Goal: Task Accomplishment & Management: Manage account settings

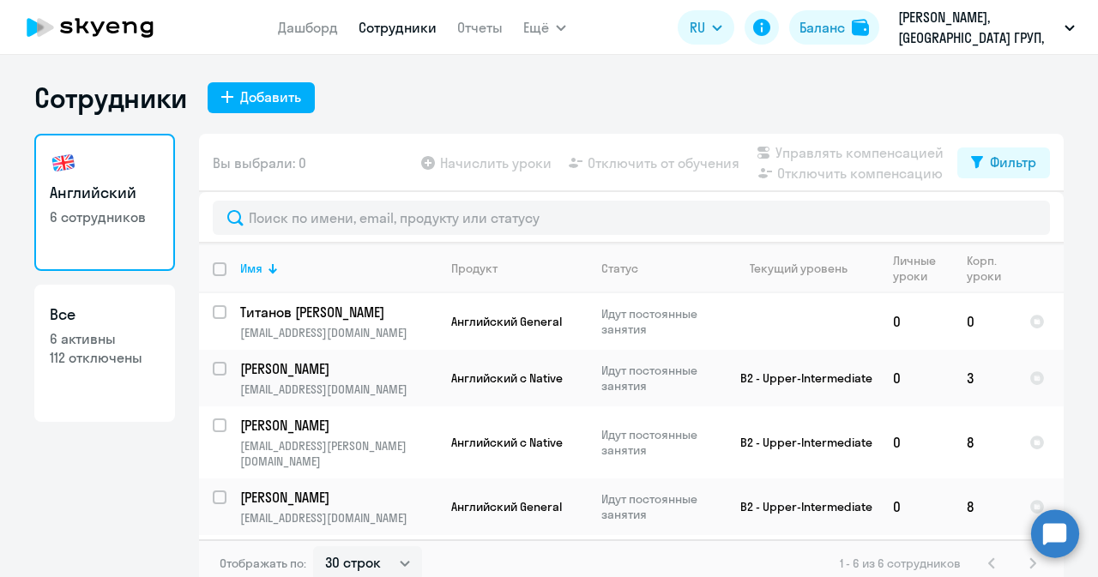
select select "30"
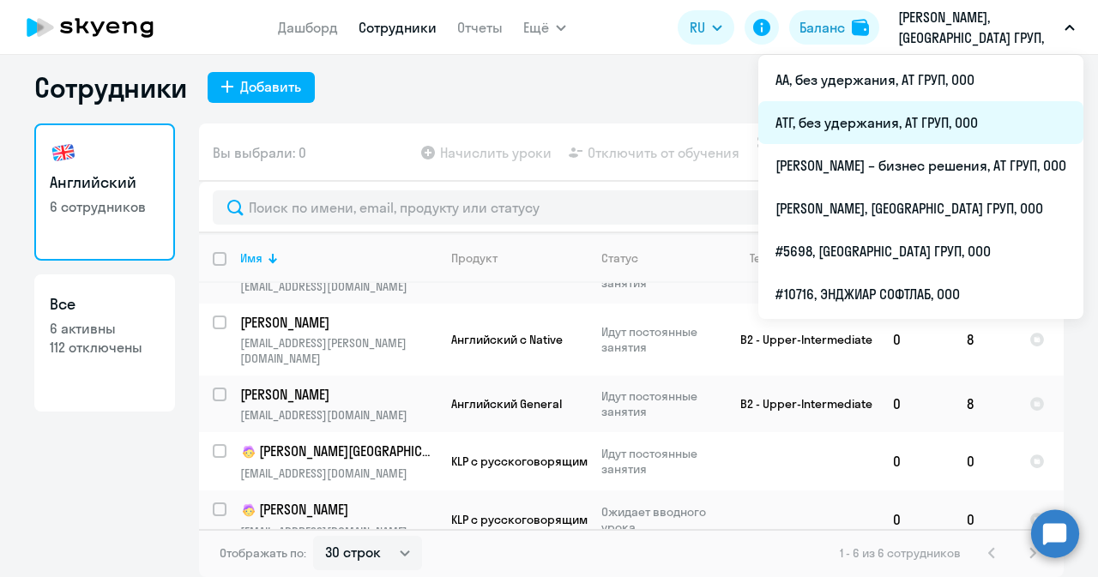
click at [825, 130] on li "АТГ, без удержания, АТ ГРУП, ООО" at bounding box center [920, 122] width 325 height 43
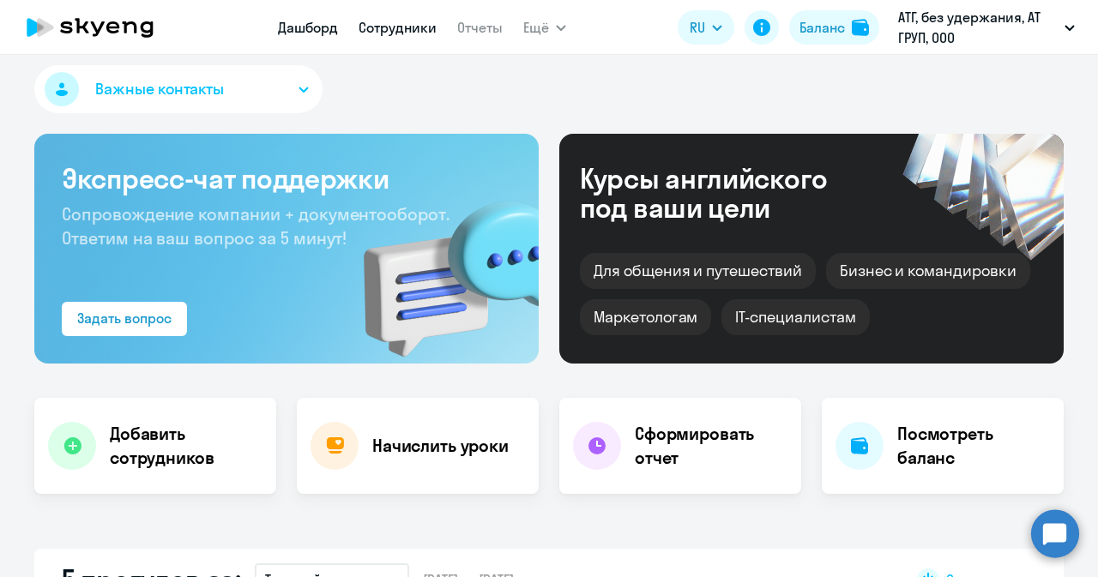
click at [367, 28] on link "Сотрудники" at bounding box center [397, 27] width 78 height 17
select select "30"
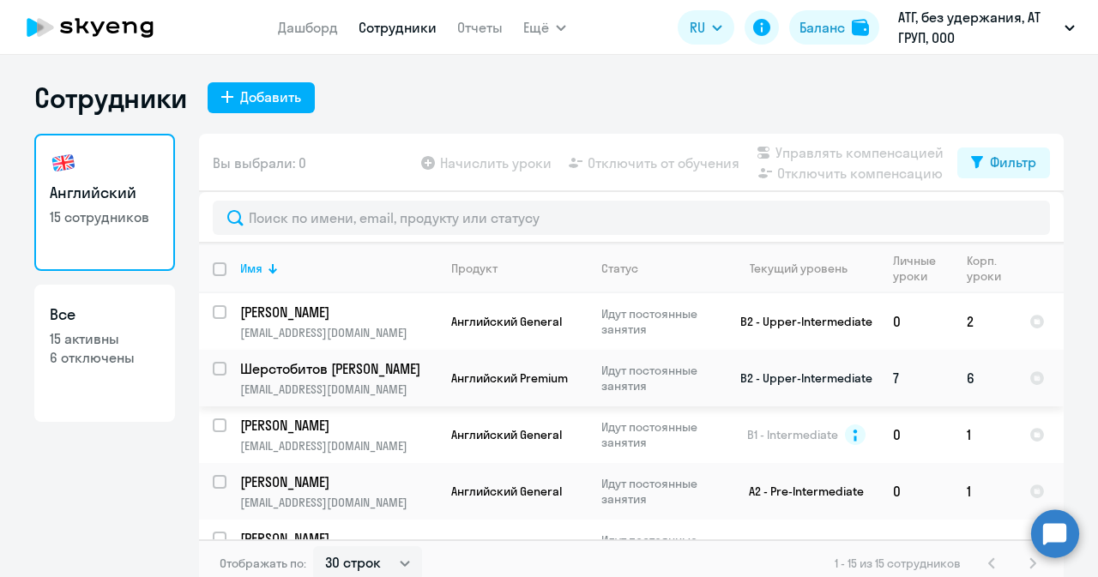
click at [217, 366] on input "select row 3315704" at bounding box center [230, 379] width 34 height 34
checkbox input "true"
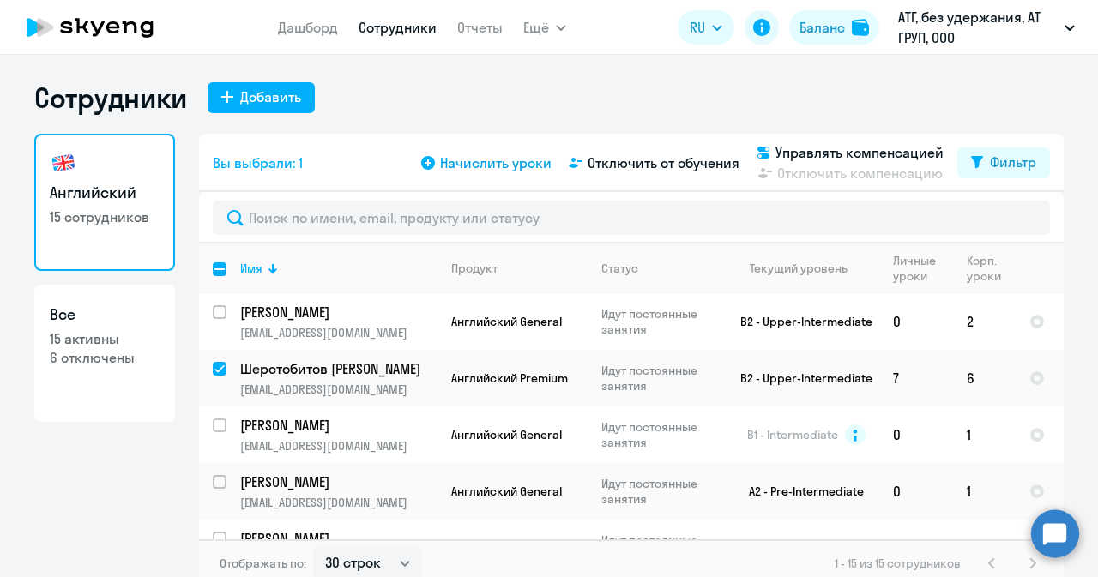
click at [465, 166] on span "Начислить уроки" at bounding box center [495, 163] width 111 height 21
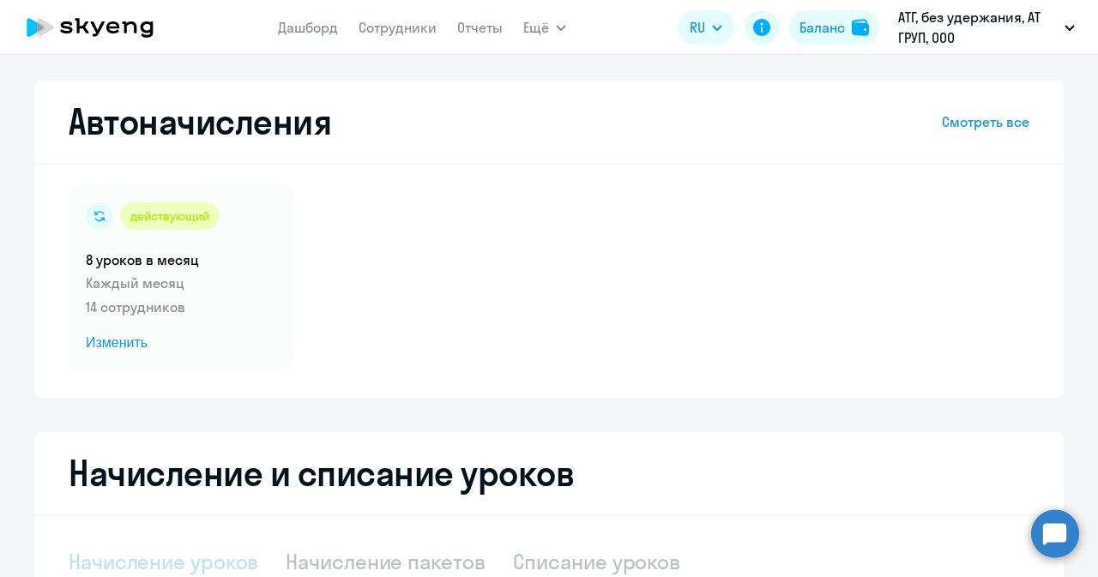
select select "10"
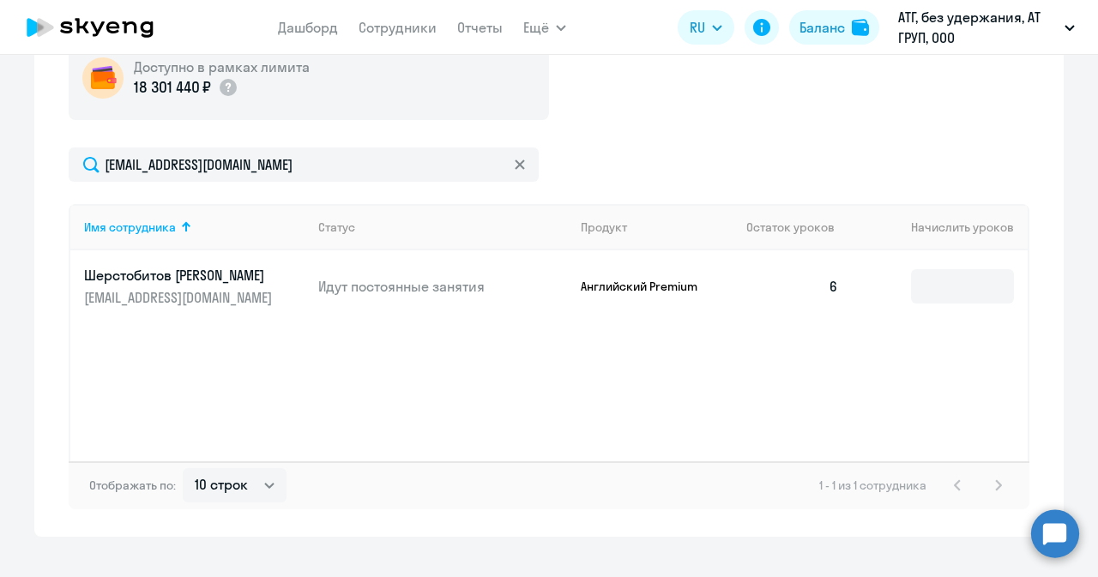
scroll to position [600, 0]
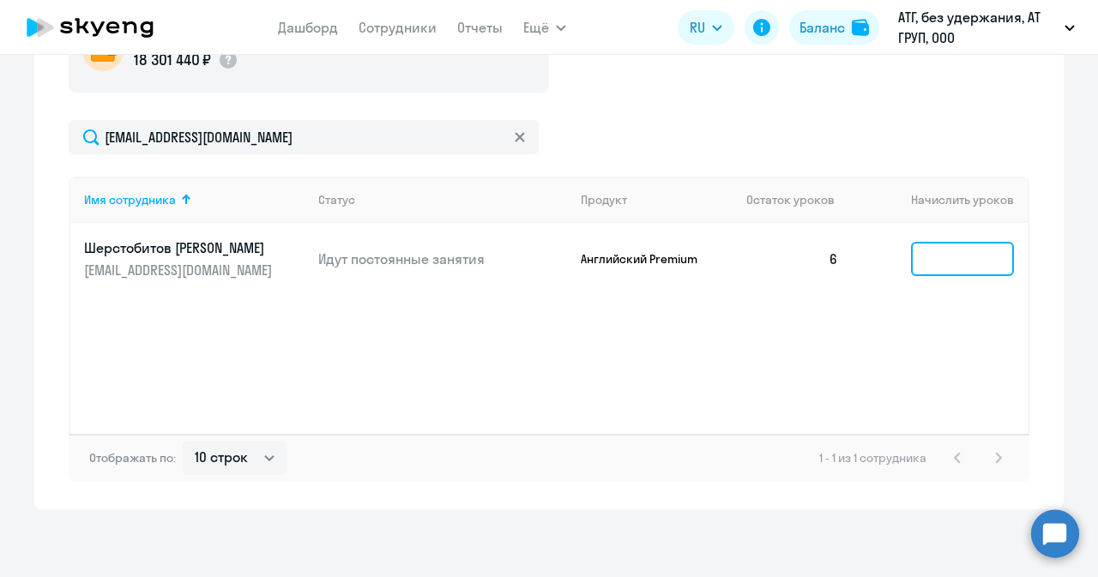
click at [958, 260] on input at bounding box center [962, 259] width 103 height 34
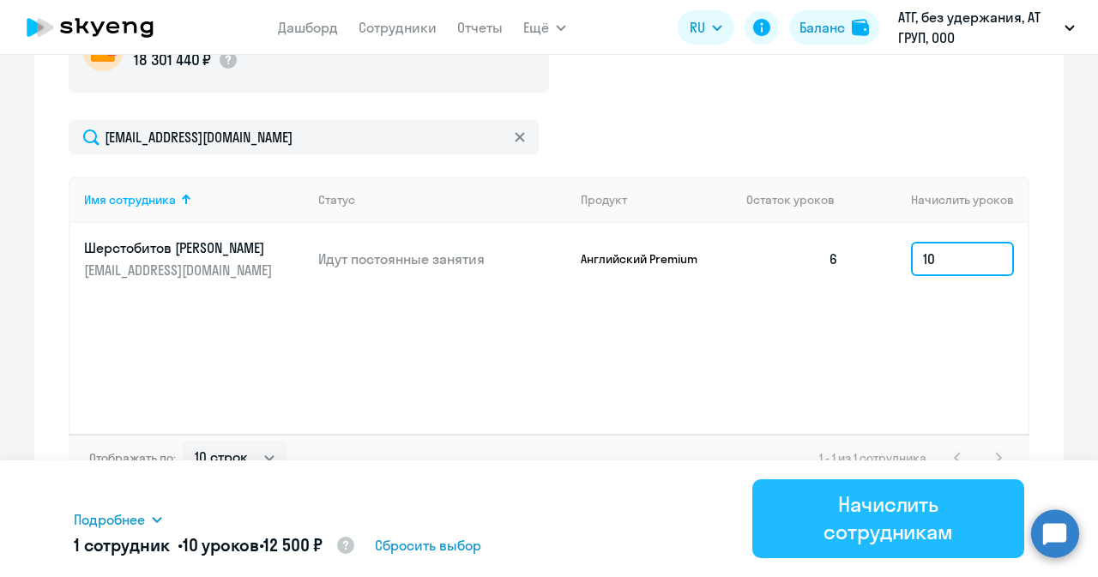
type input "10"
click at [899, 533] on div "Начислить сотрудникам" at bounding box center [888, 518] width 224 height 55
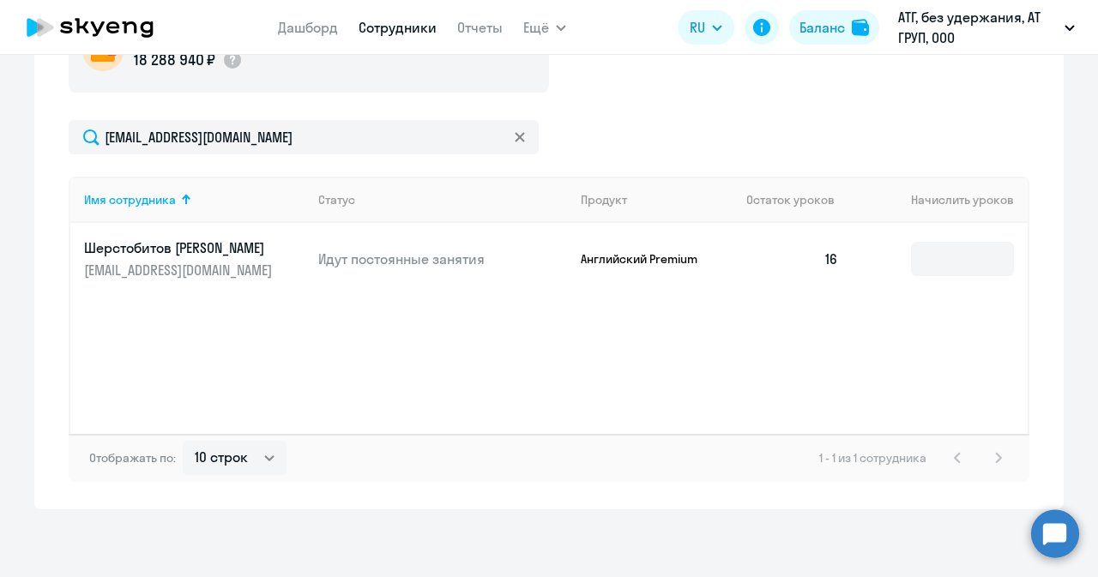
click at [379, 22] on link "Сотрудники" at bounding box center [397, 27] width 78 height 17
select select "30"
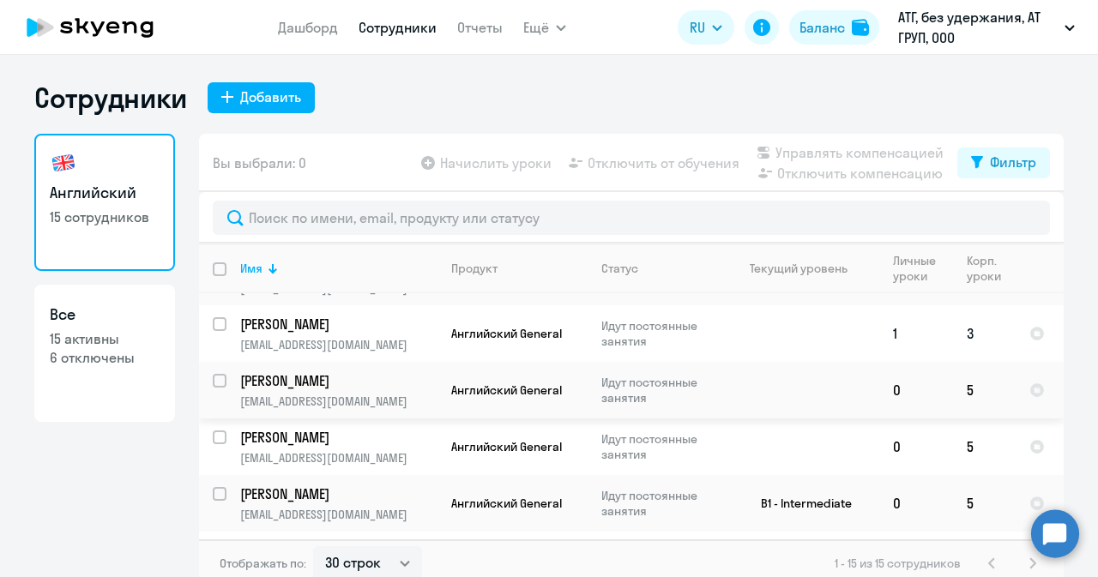
scroll to position [593, 0]
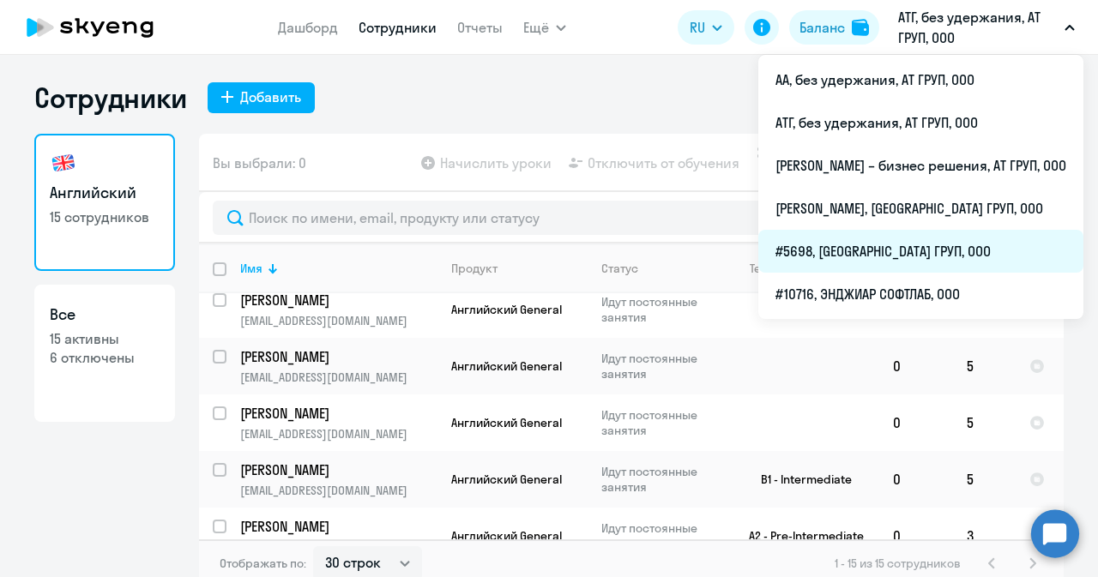
click at [822, 246] on li "#5698, [GEOGRAPHIC_DATA] ГРУП, ООО" at bounding box center [920, 251] width 325 height 43
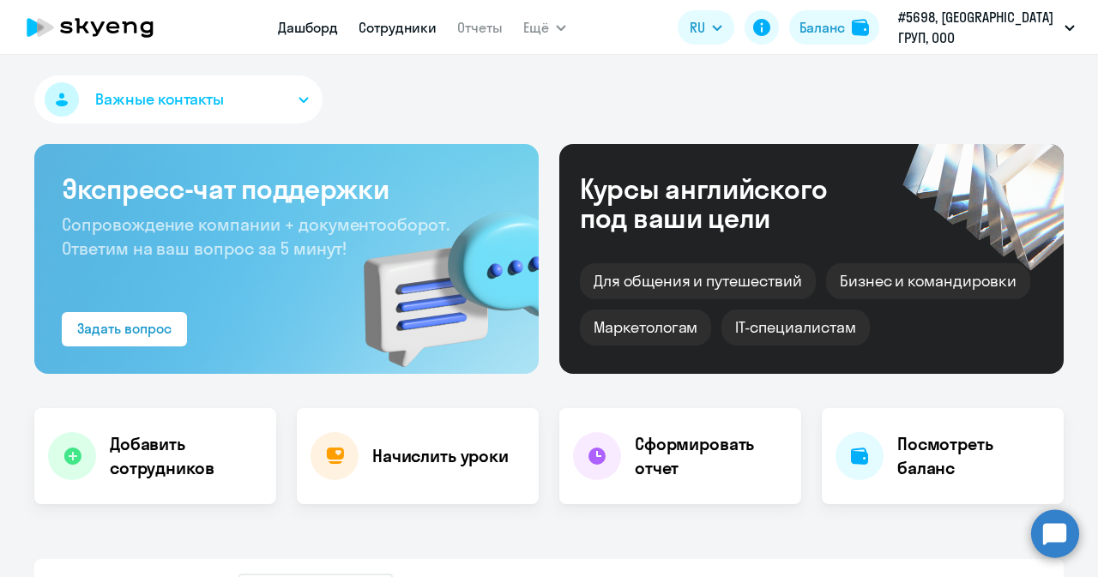
click at [431, 31] on link "Сотрудники" at bounding box center [397, 27] width 78 height 17
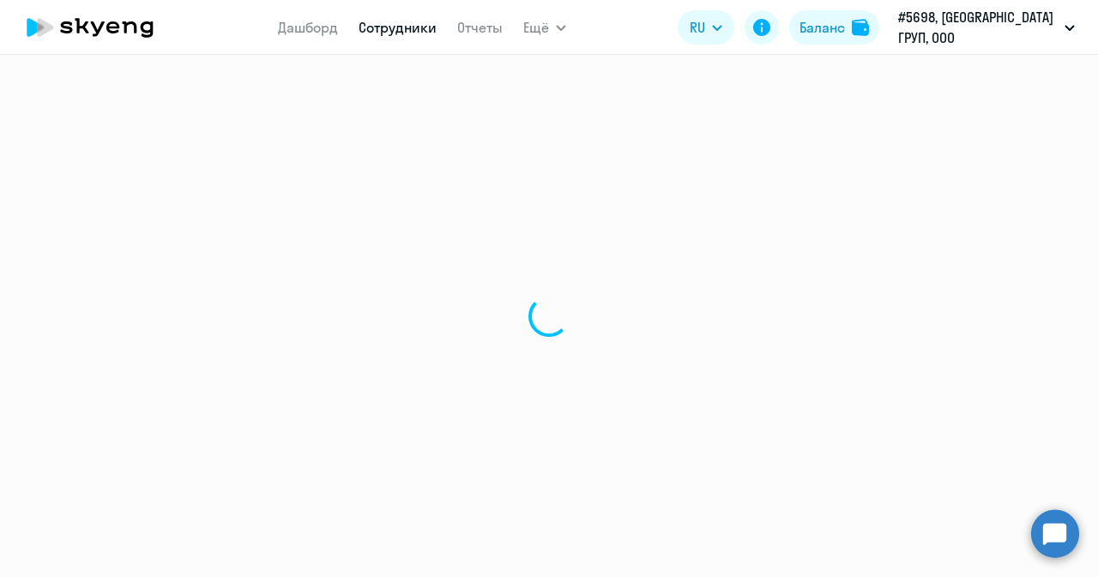
select select "30"
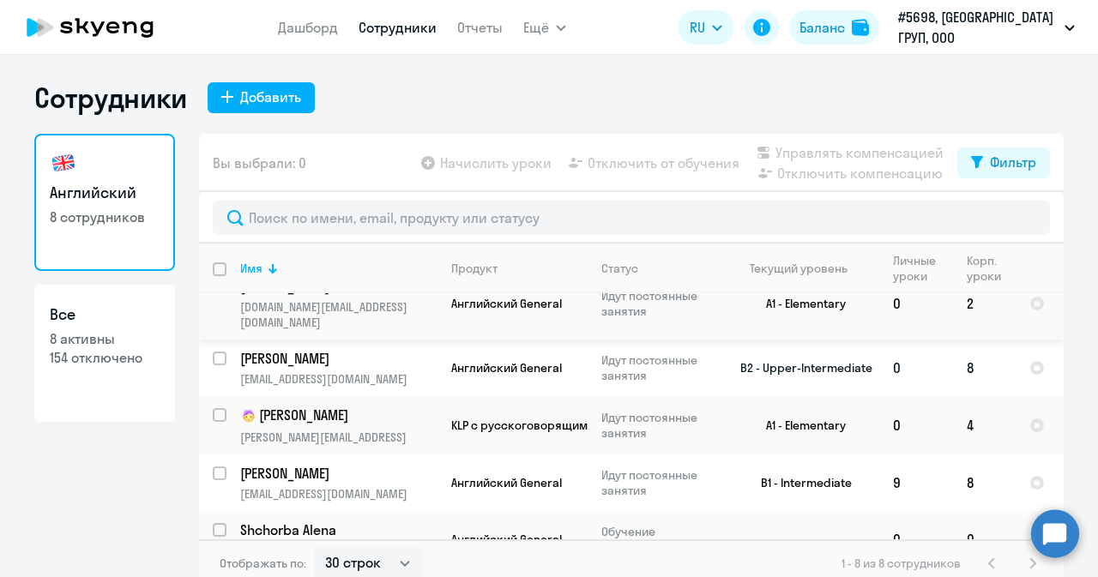
scroll to position [203, 0]
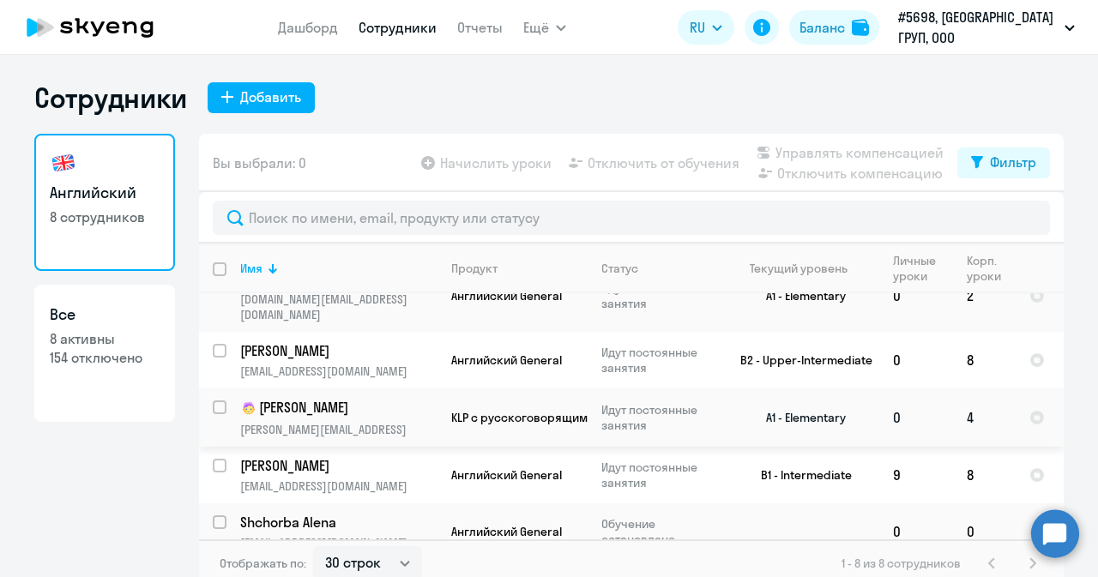
click at [216, 400] on input "select row 38277101" at bounding box center [230, 417] width 34 height 34
checkbox input "true"
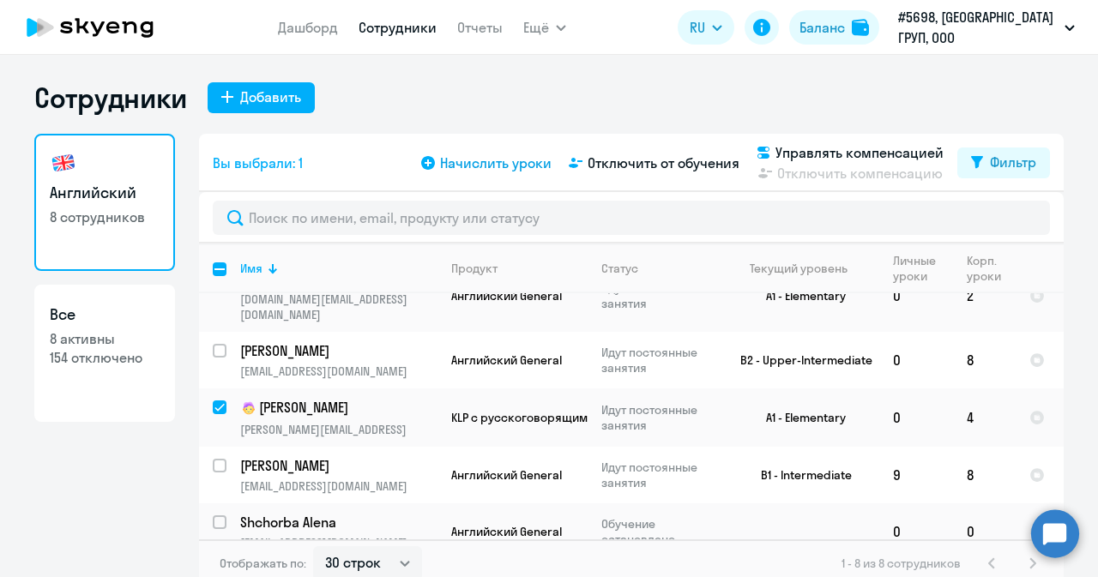
click at [480, 163] on span "Начислить уроки" at bounding box center [495, 163] width 111 height 21
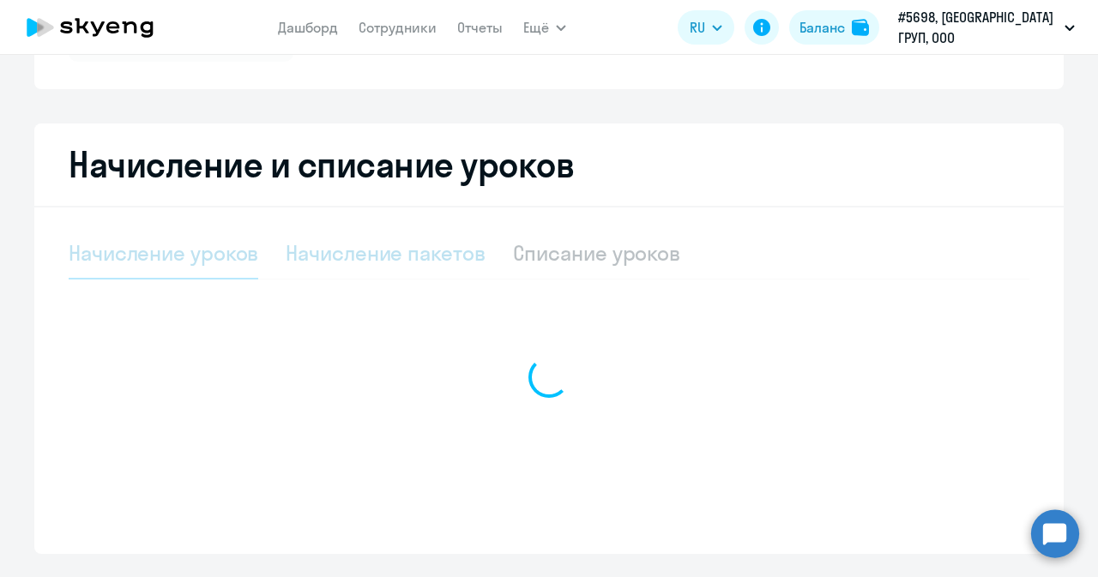
select select "10"
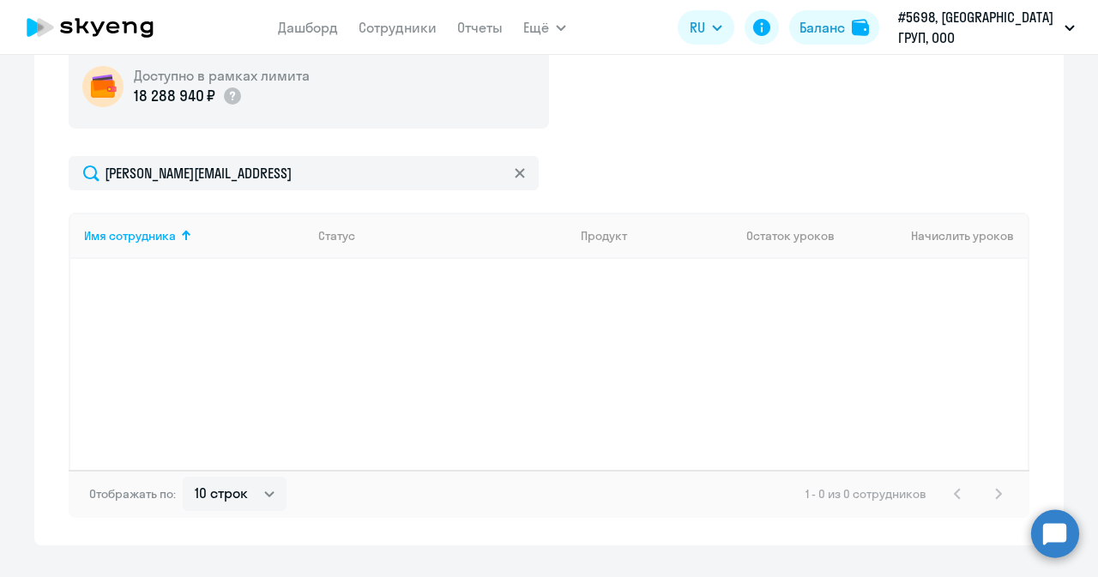
scroll to position [600, 0]
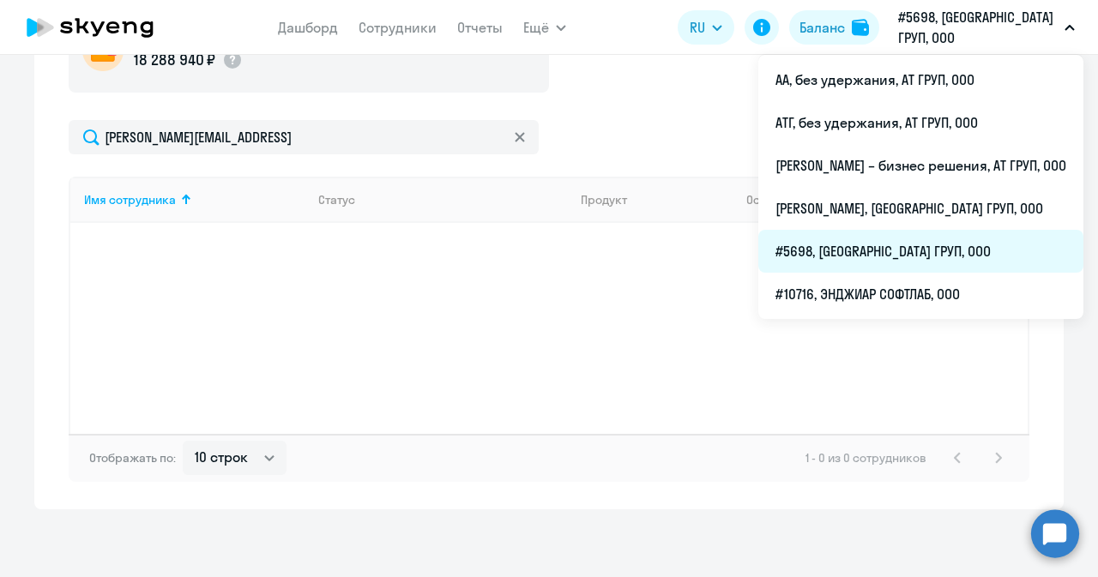
click at [790, 257] on li "#5698, [GEOGRAPHIC_DATA] ГРУП, ООО" at bounding box center [920, 251] width 325 height 43
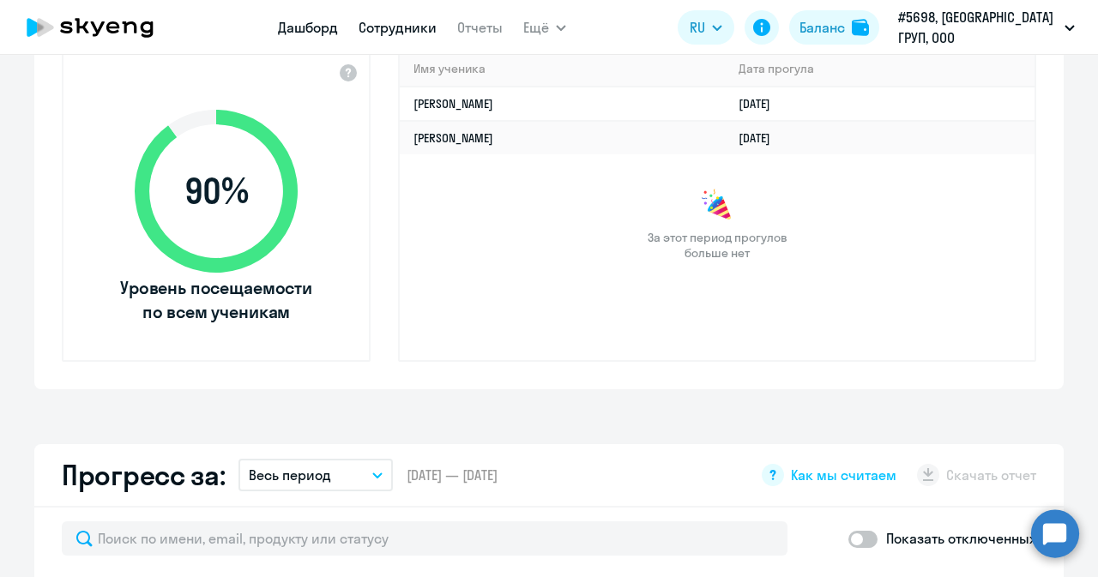
click at [398, 25] on link "Сотрудники" at bounding box center [397, 27] width 78 height 17
select select "30"
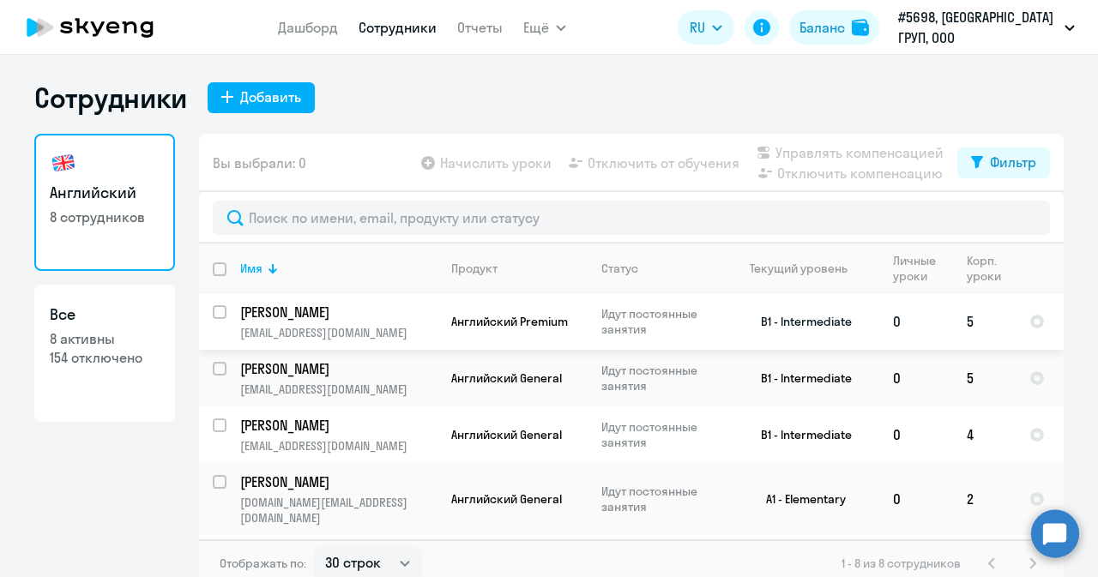
scroll to position [172, 0]
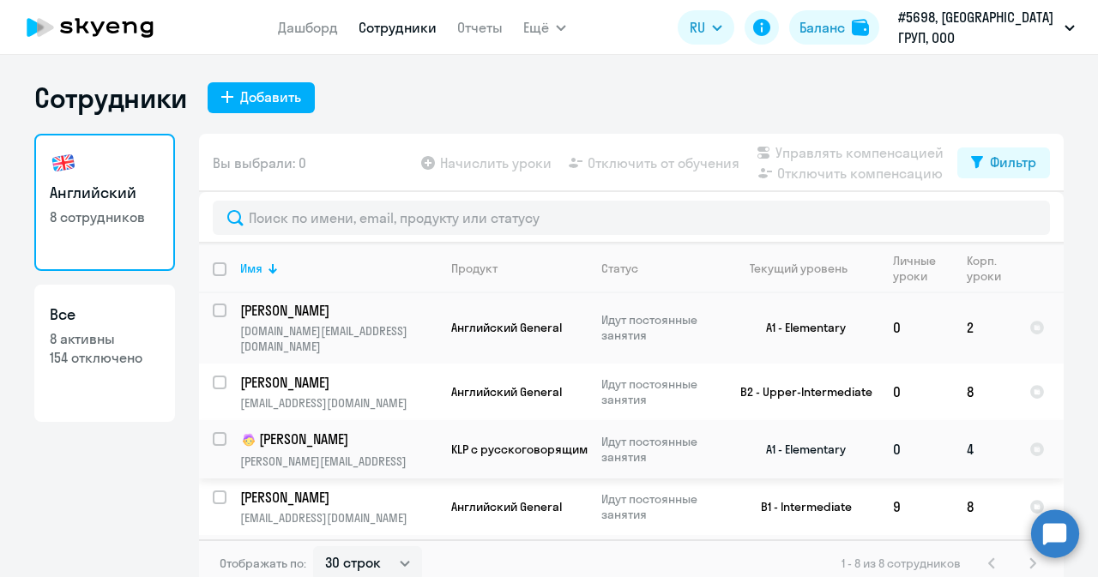
click at [213, 432] on input "select row 38277101" at bounding box center [230, 449] width 34 height 34
checkbox input "true"
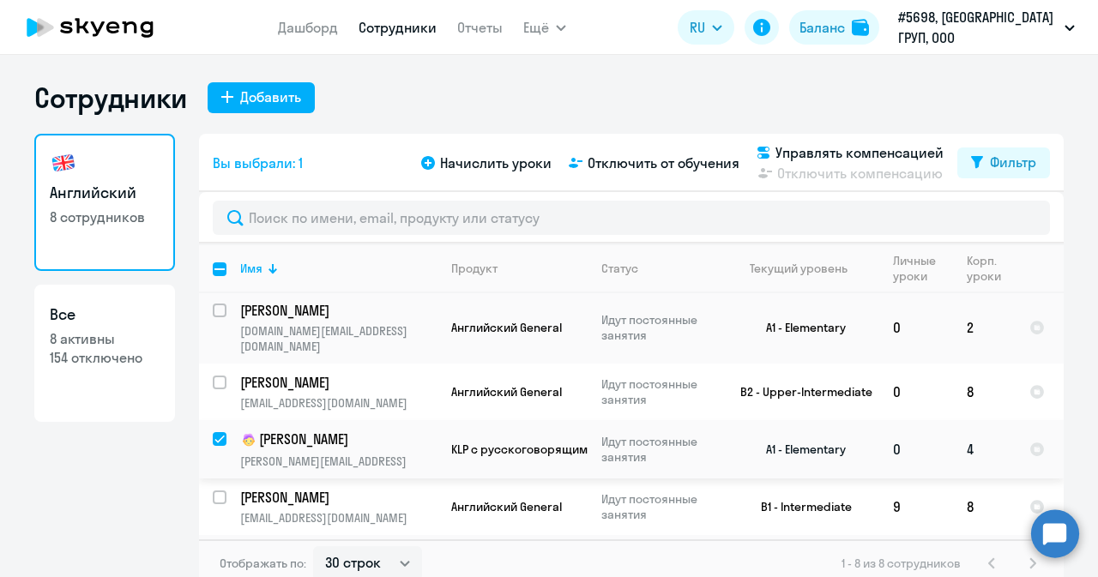
click at [329, 430] on p "[PERSON_NAME]" at bounding box center [337, 440] width 194 height 21
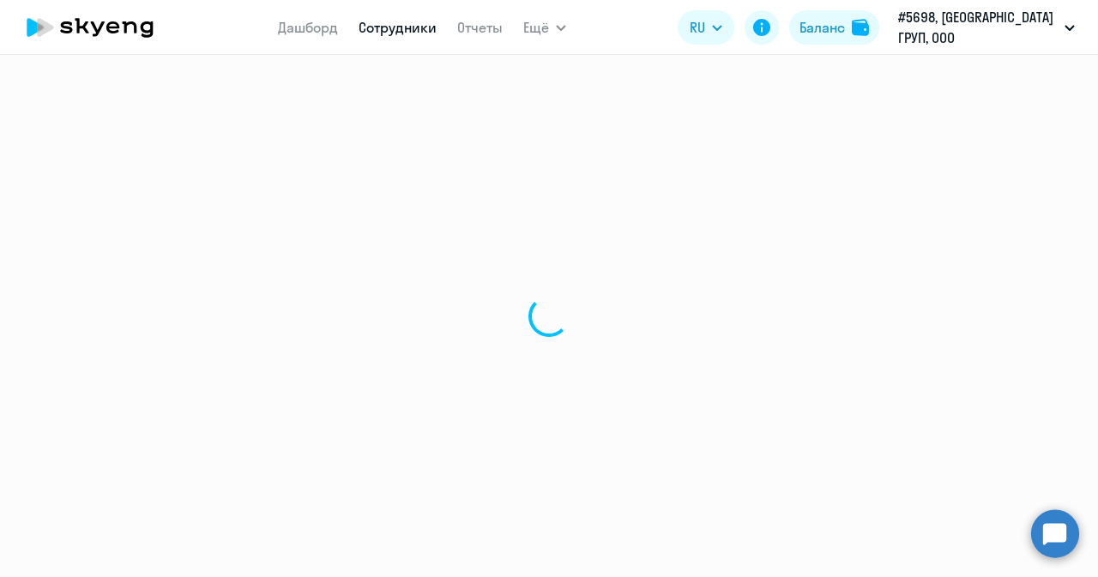
select select "english"
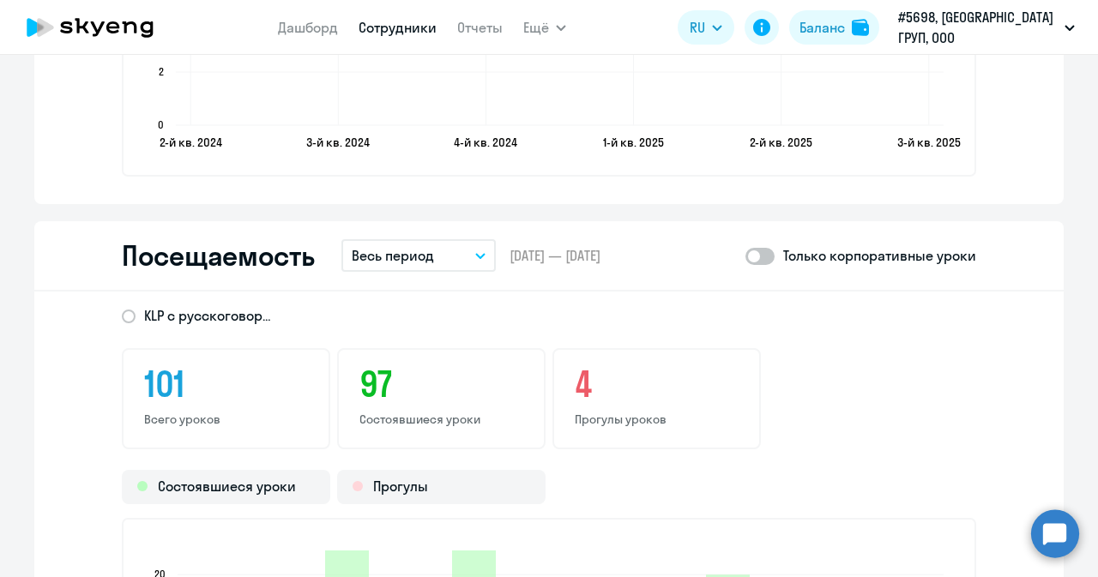
scroll to position [2058, 0]
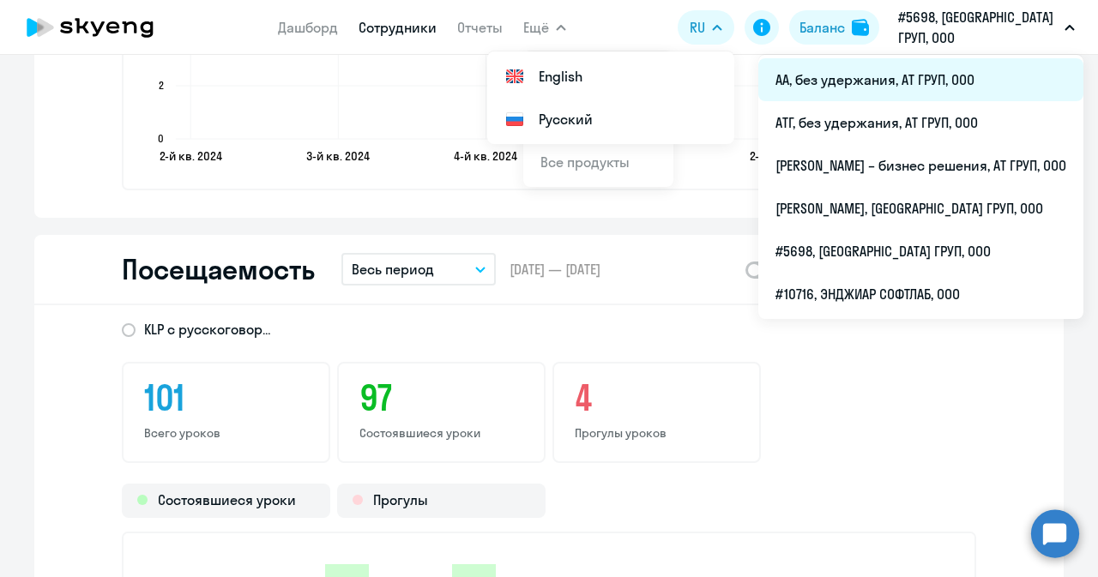
click at [849, 71] on li "АА, без удержания, АТ ГРУП, ООО" at bounding box center [920, 79] width 325 height 43
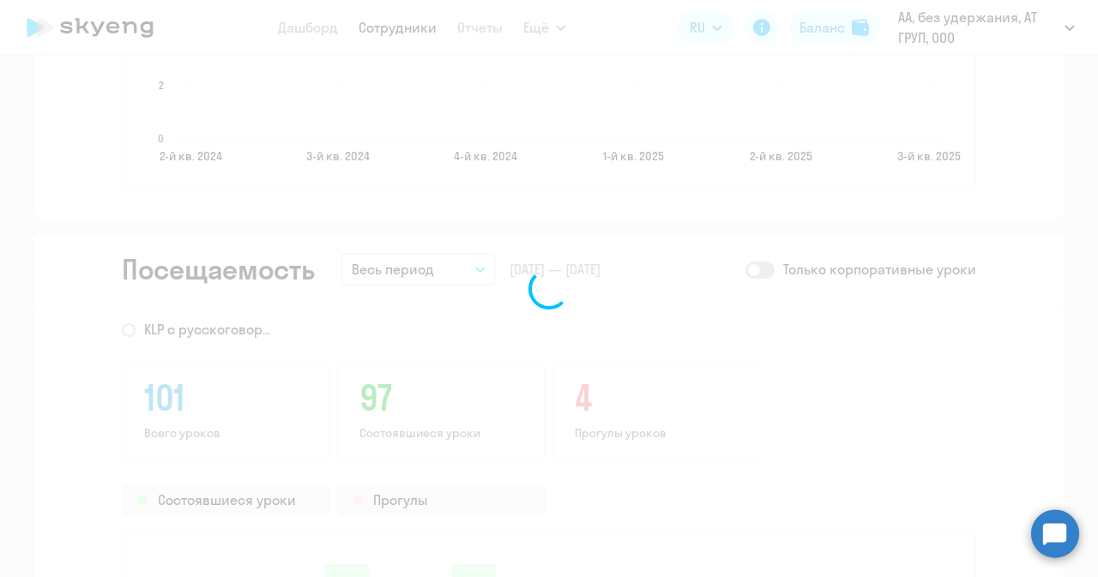
scroll to position [1384, 0]
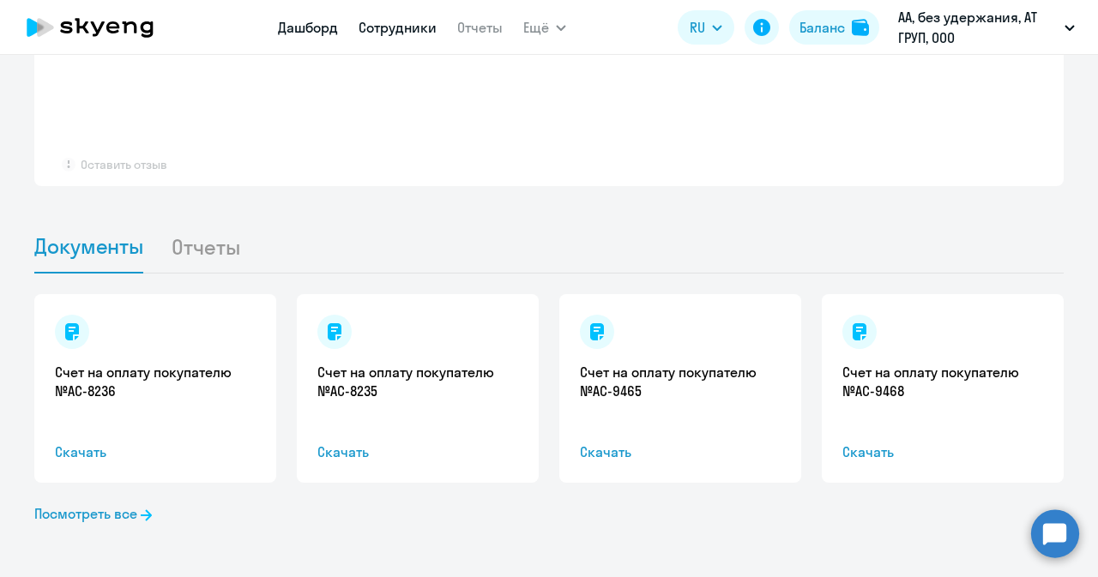
click at [396, 33] on link "Сотрудники" at bounding box center [397, 27] width 78 height 17
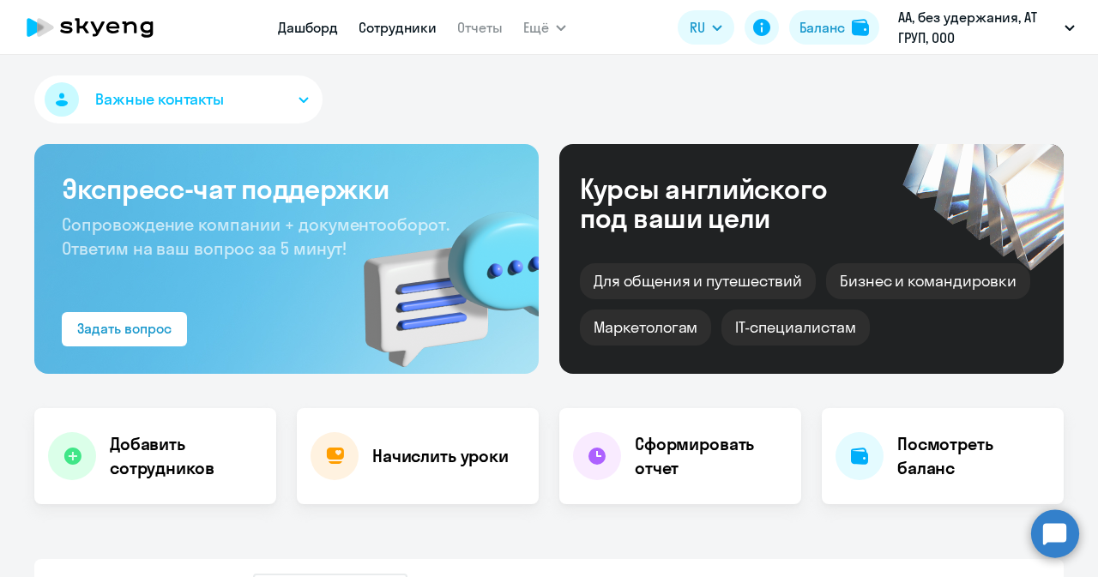
select select "30"
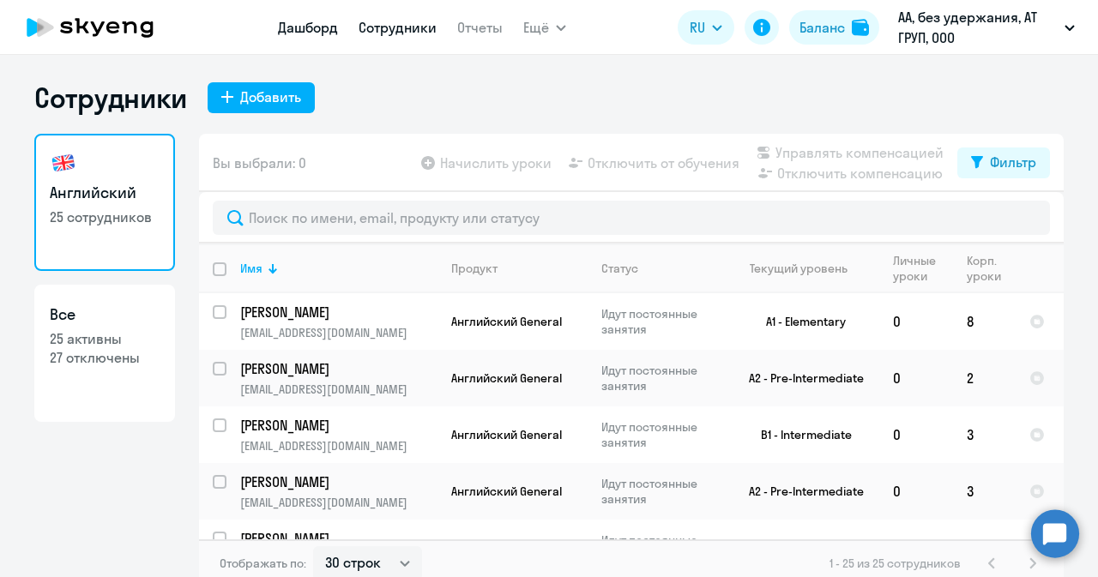
click at [312, 28] on link "Дашборд" at bounding box center [308, 27] width 60 height 17
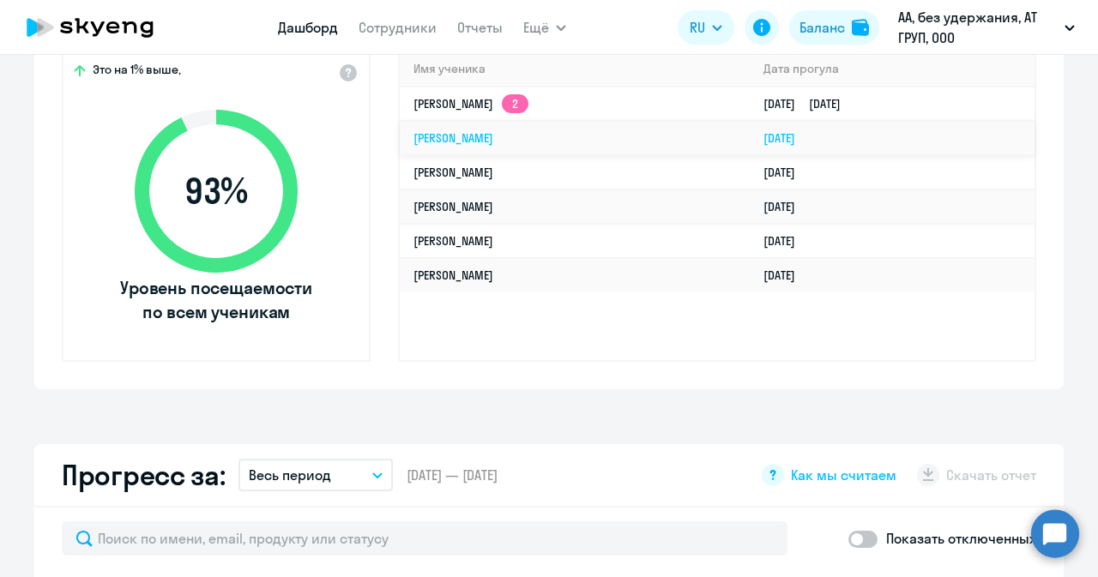
scroll to position [515, 0]
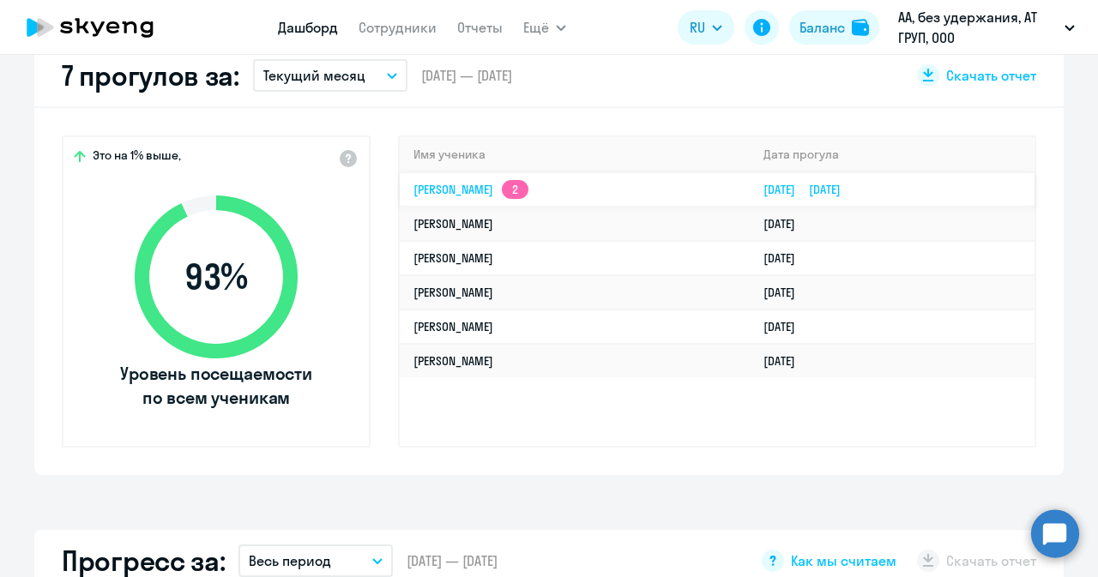
select select "30"
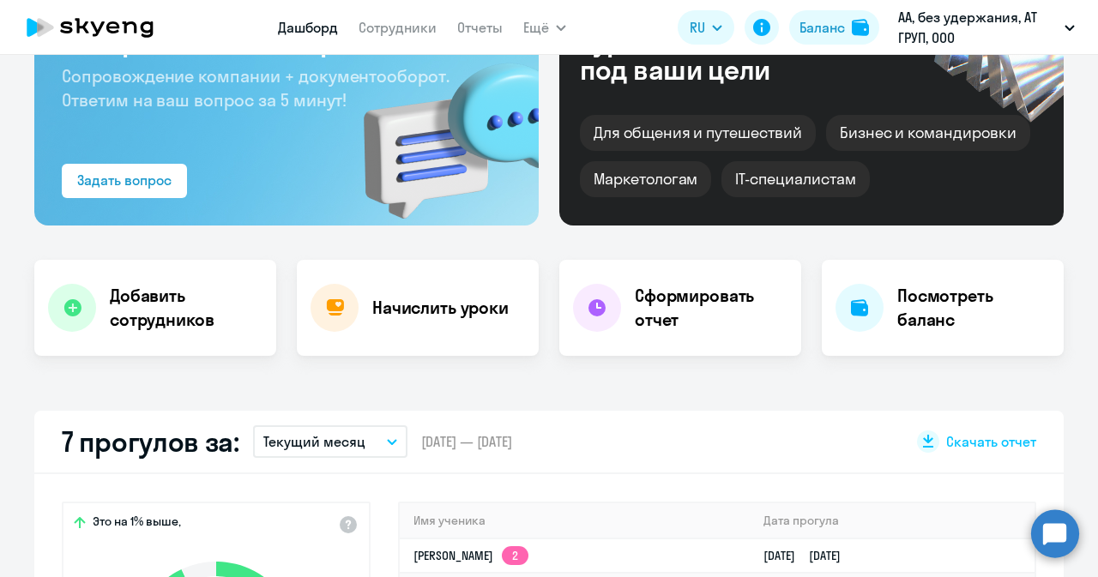
scroll to position [86, 0]
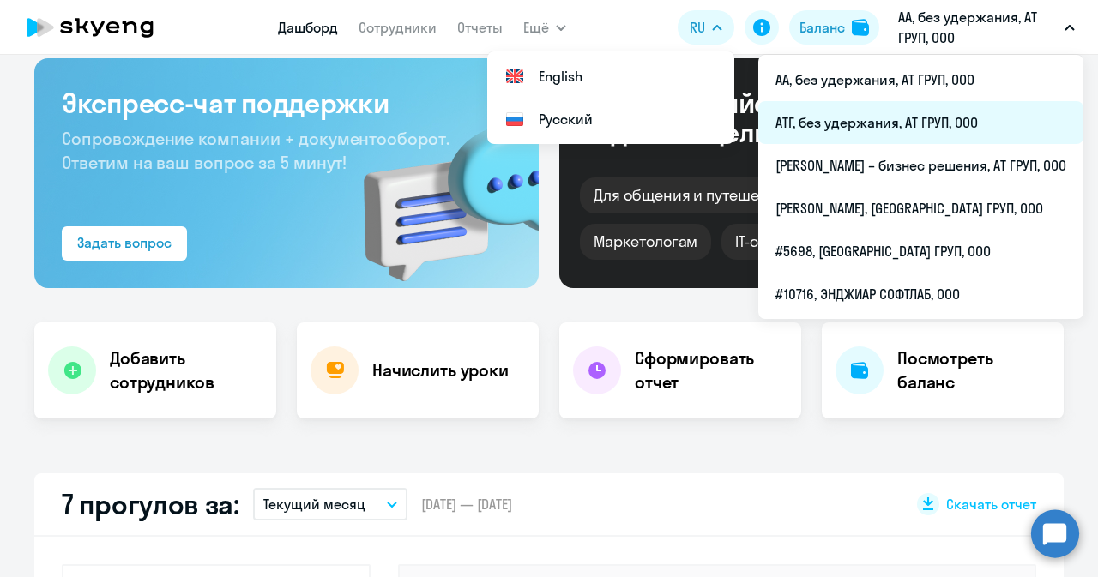
click at [870, 123] on li "АТГ, без удержания, АТ ГРУП, ООО" at bounding box center [920, 122] width 325 height 43
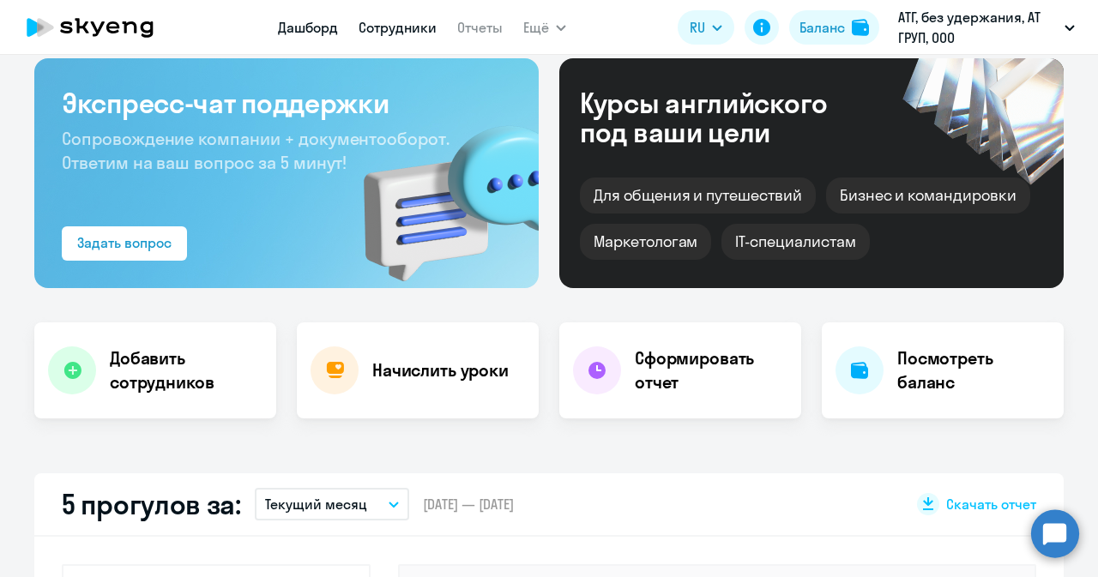
click at [406, 20] on link "Сотрудники" at bounding box center [397, 27] width 78 height 17
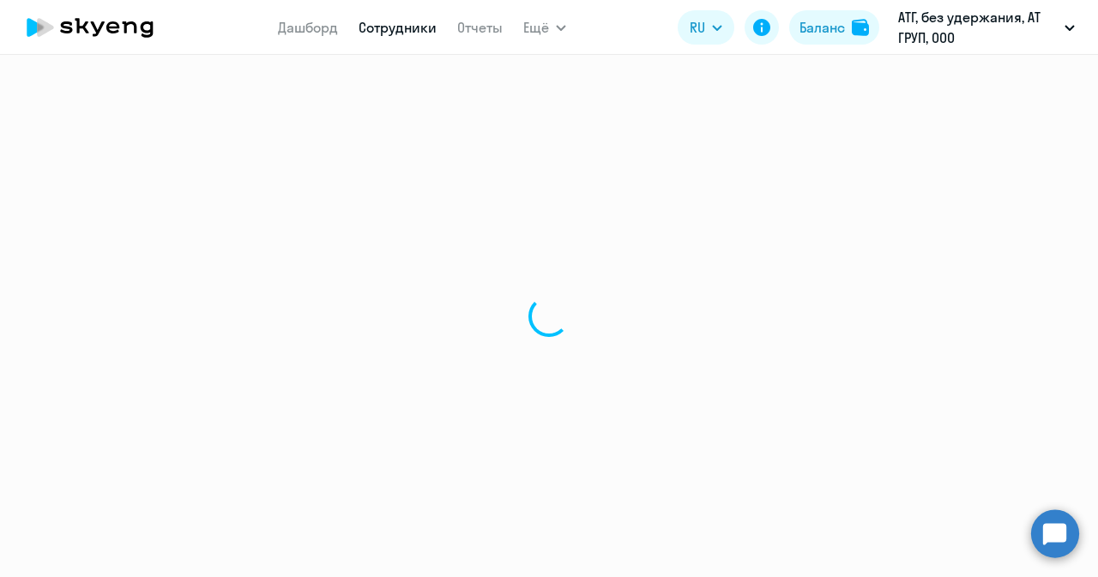
select select "30"
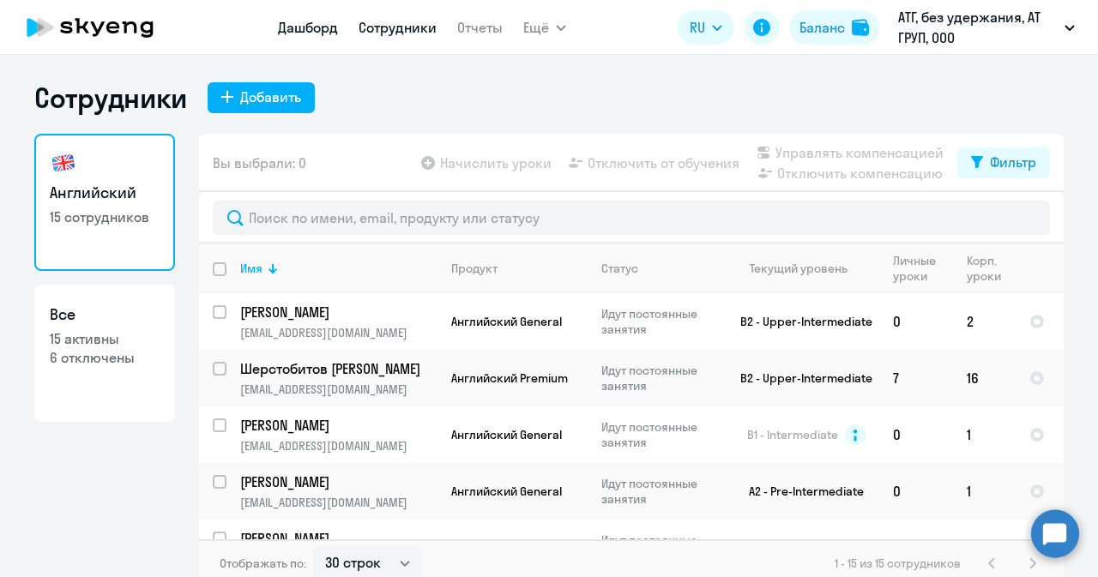
click at [319, 33] on link "Дашборд" at bounding box center [308, 27] width 60 height 17
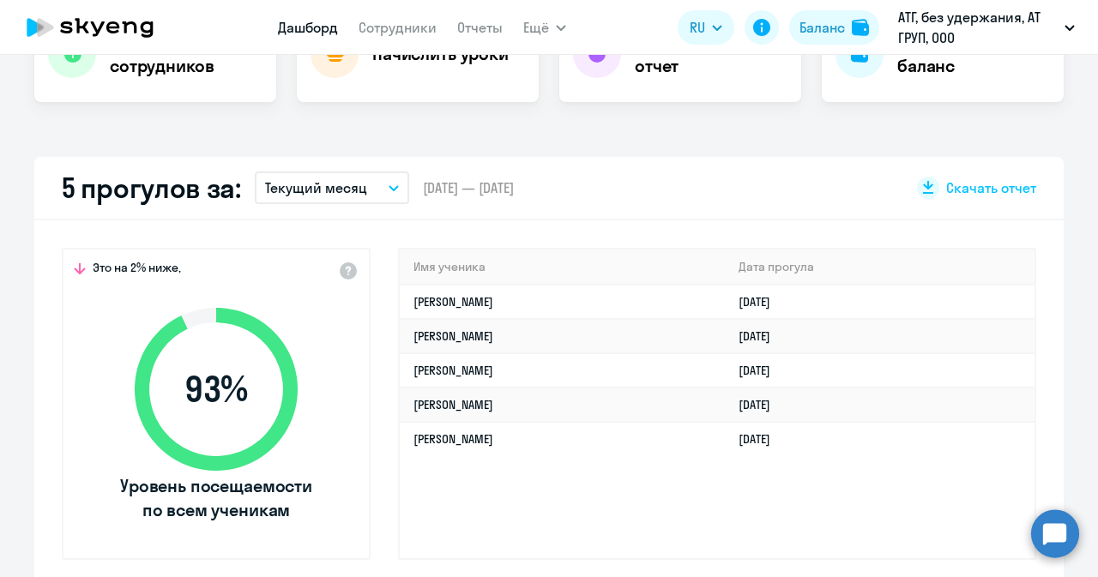
scroll to position [429, 0]
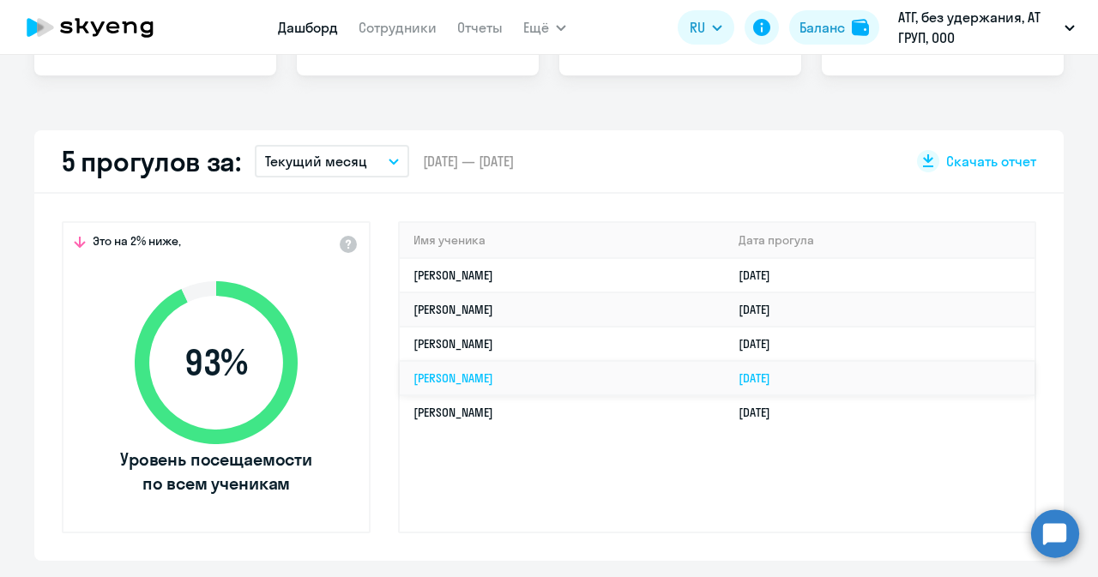
select select "30"
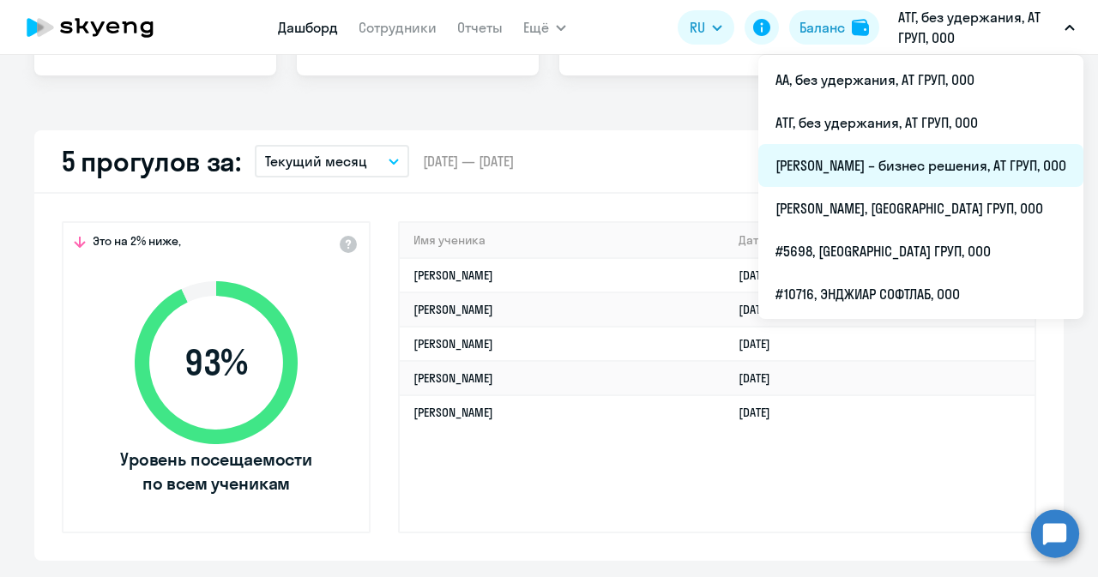
click at [827, 160] on li "[PERSON_NAME] – бизнес решения, АТ ГРУП, ООО" at bounding box center [920, 165] width 325 height 43
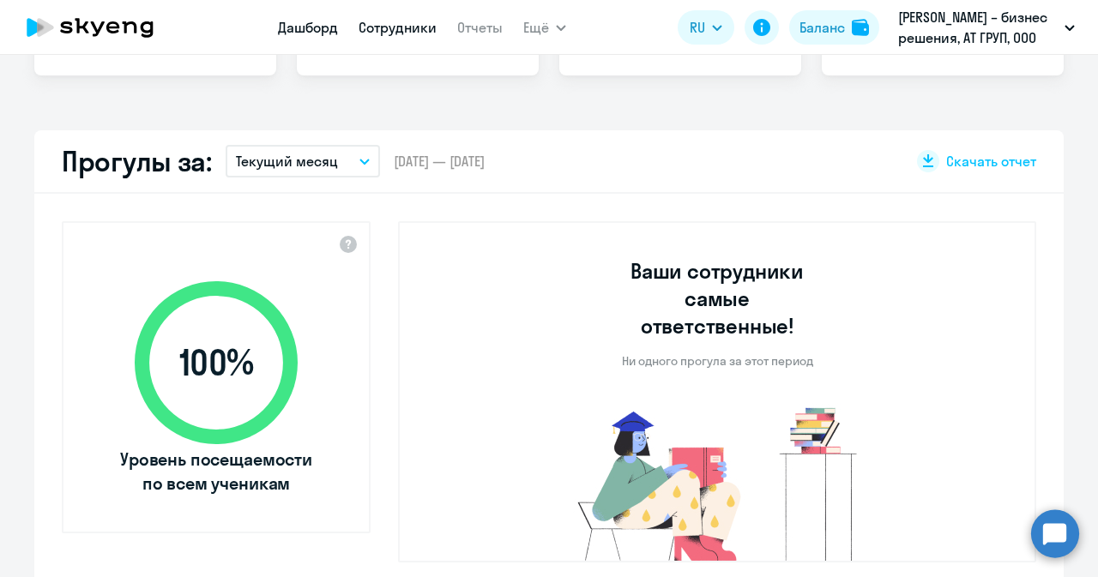
click at [379, 33] on link "Сотрудники" at bounding box center [397, 27] width 78 height 17
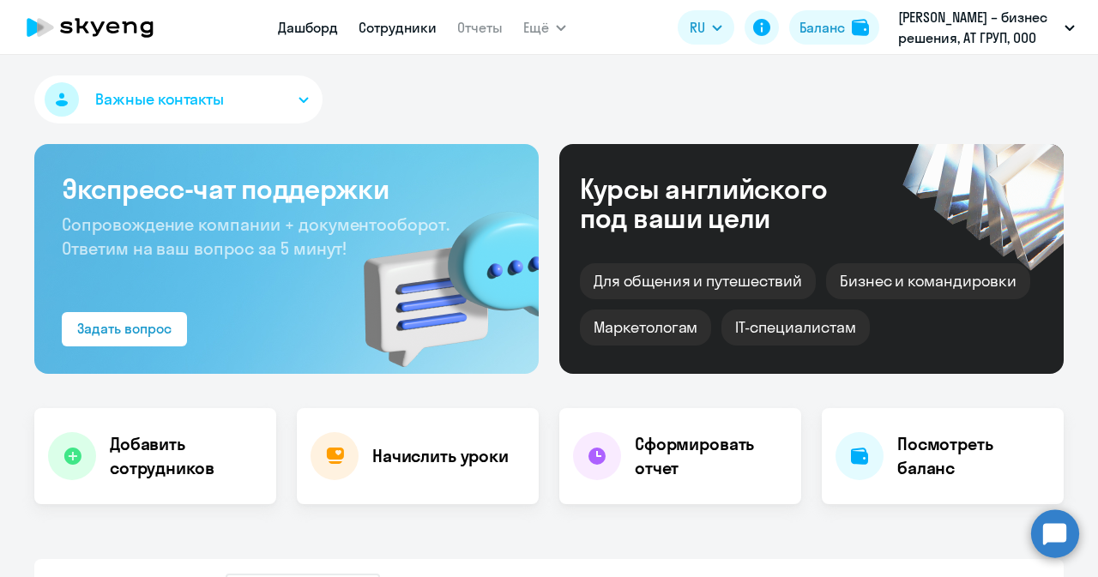
select select "30"
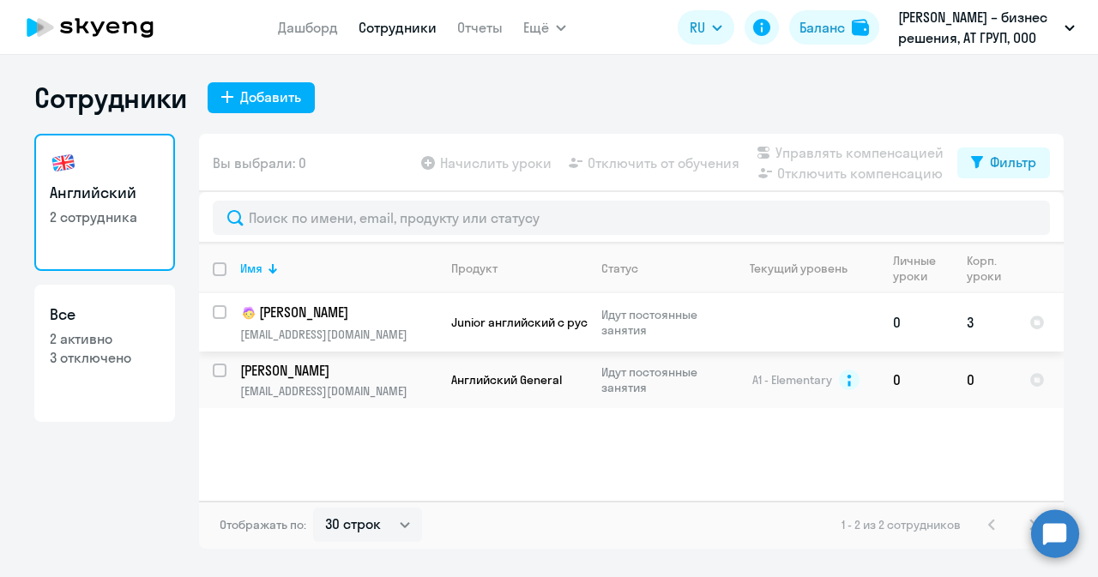
click at [220, 311] on input "select row 24675672" at bounding box center [230, 322] width 34 height 34
checkbox input "true"
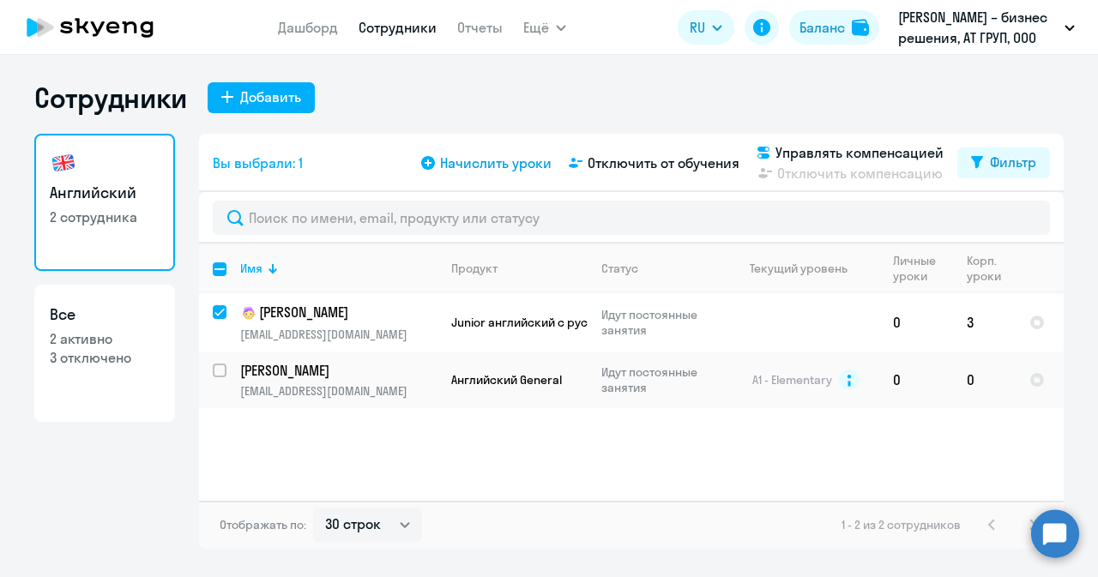
click at [429, 165] on icon at bounding box center [428, 163] width 14 height 14
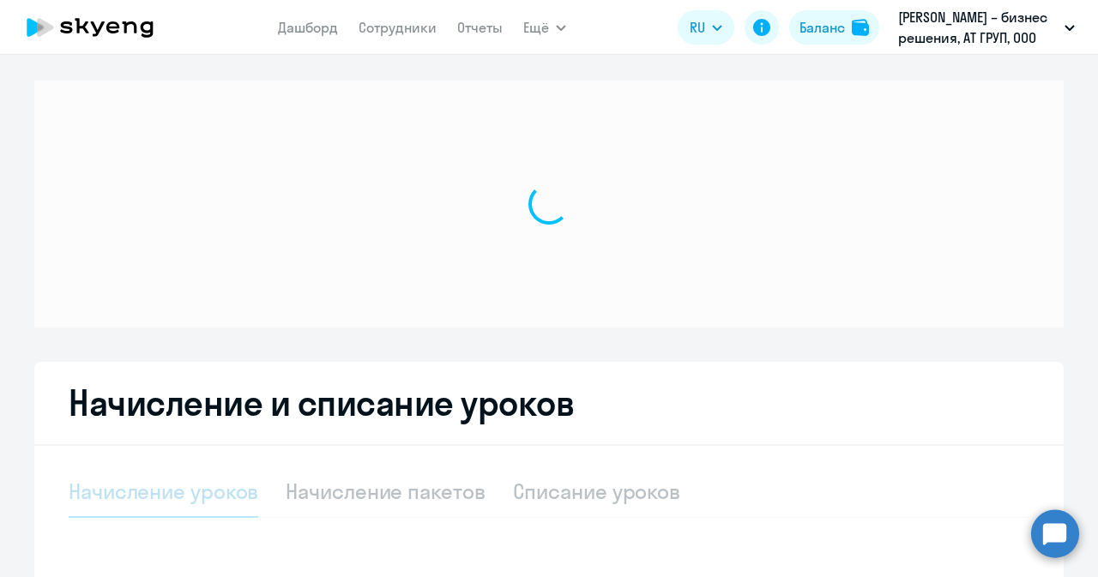
select select "10"
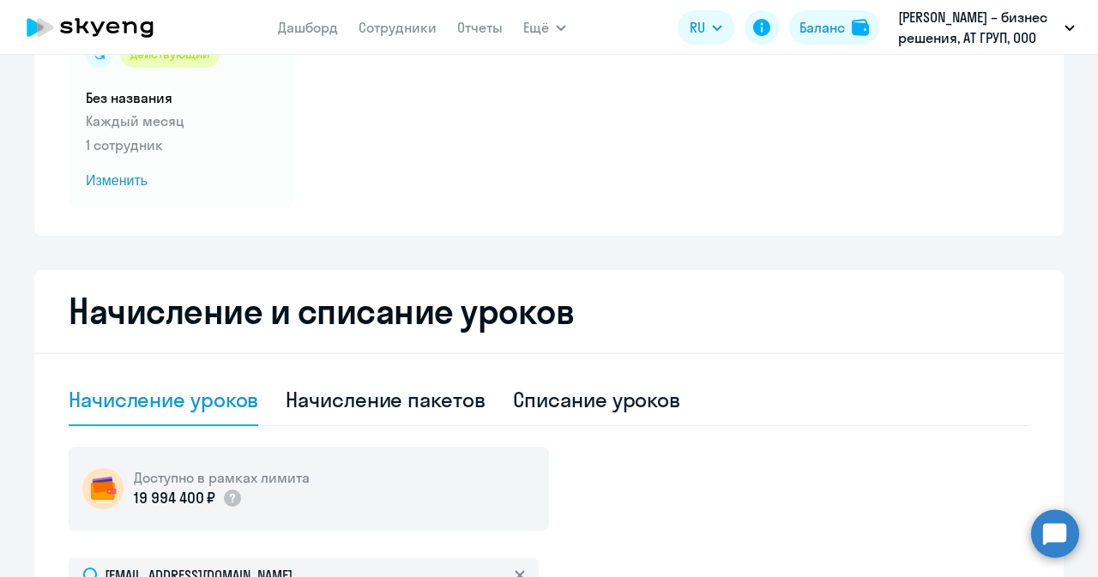
scroll to position [343, 0]
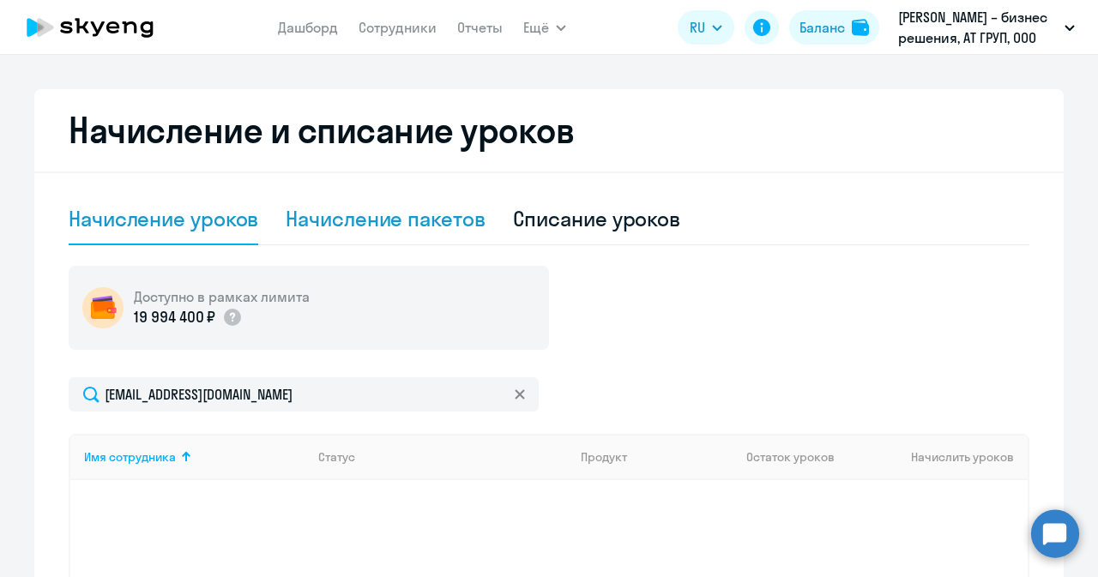
click at [388, 218] on div "Начисление пакетов" at bounding box center [385, 218] width 199 height 27
select select "10"
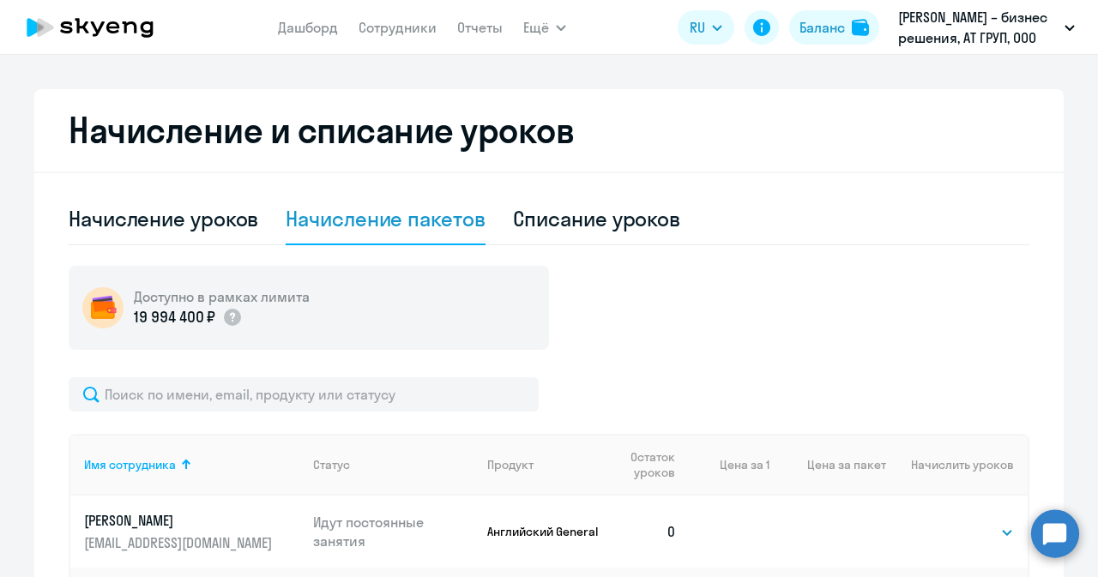
scroll to position [600, 0]
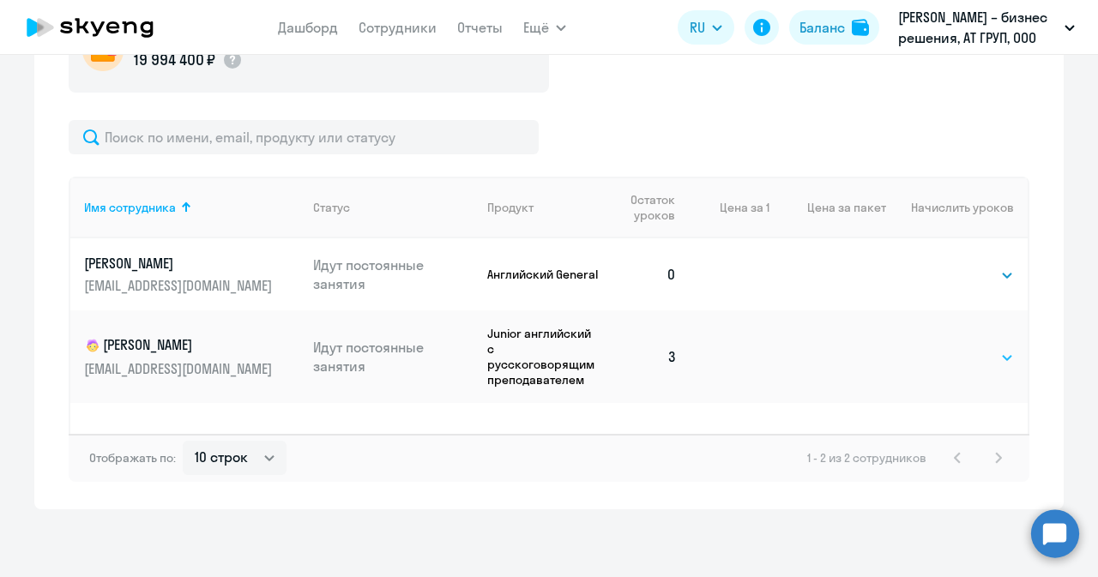
click at [979, 359] on select "Выбрать 4 8 16 32 64" at bounding box center [978, 357] width 70 height 21
select select "4"
click at [943, 347] on select "Выбрать 4 8 16 32 64" at bounding box center [978, 357] width 70 height 21
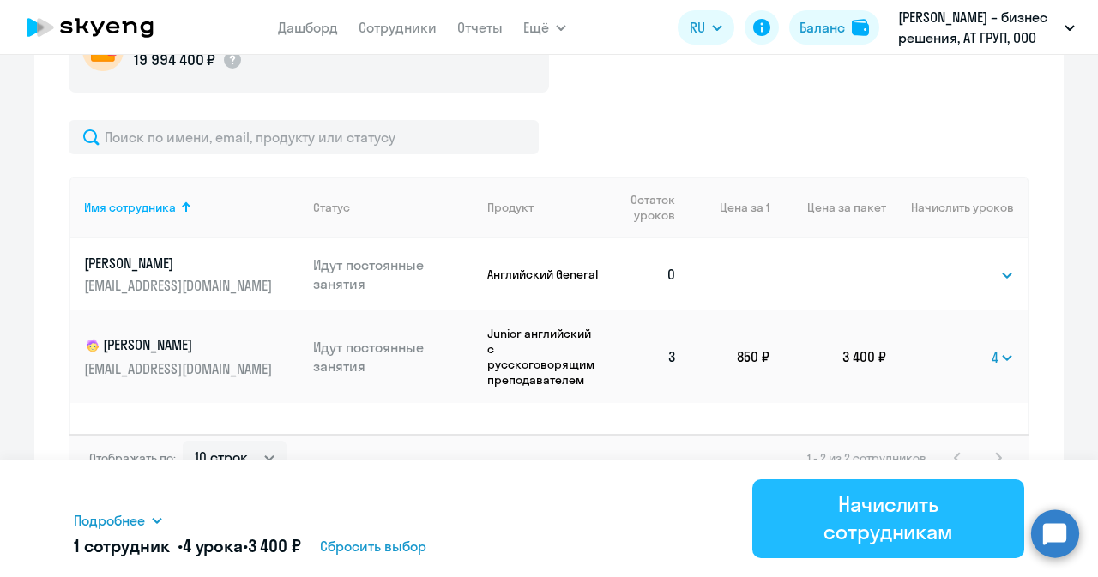
click at [875, 523] on div "Начислить сотрудникам" at bounding box center [888, 518] width 224 height 55
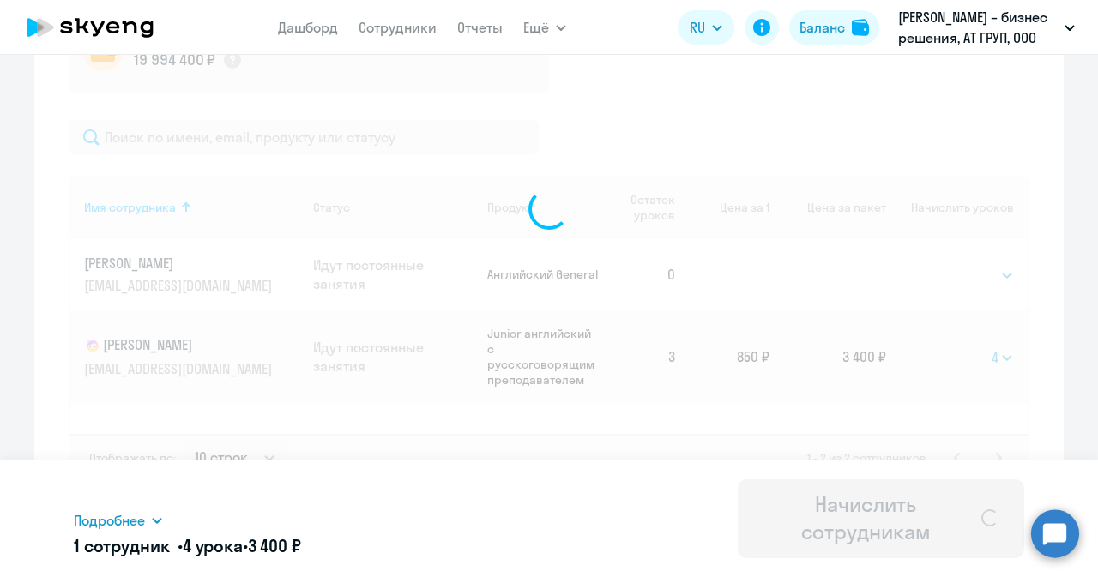
select select
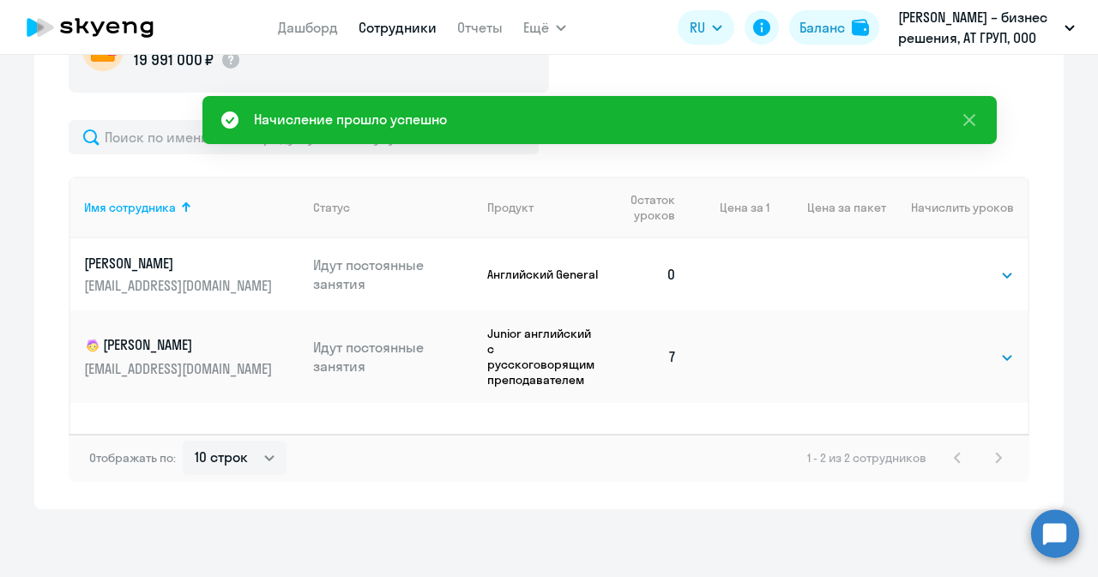
click at [394, 29] on link "Сотрудники" at bounding box center [397, 27] width 78 height 17
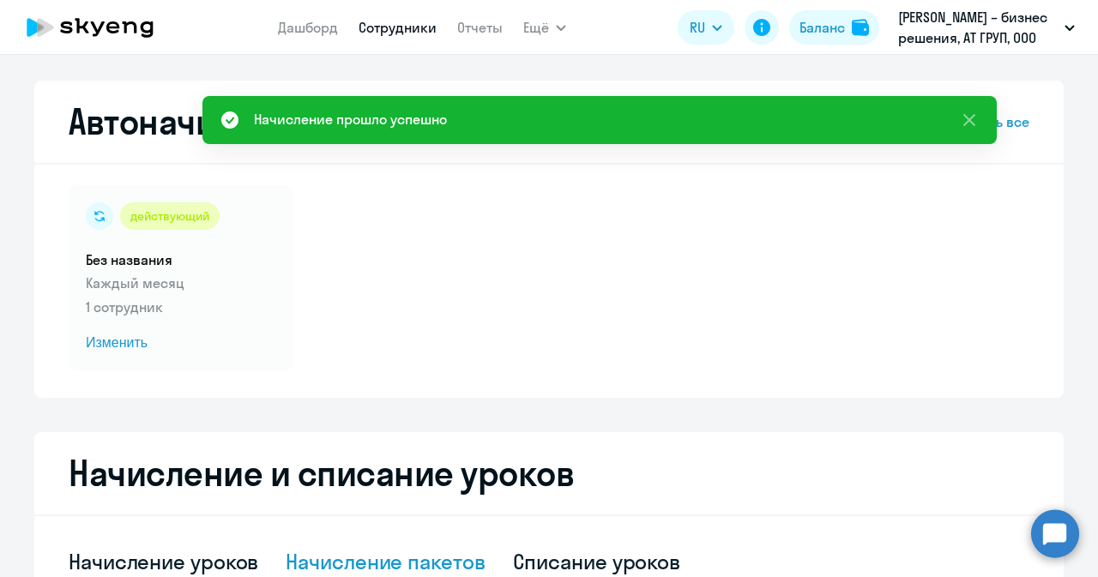
select select "30"
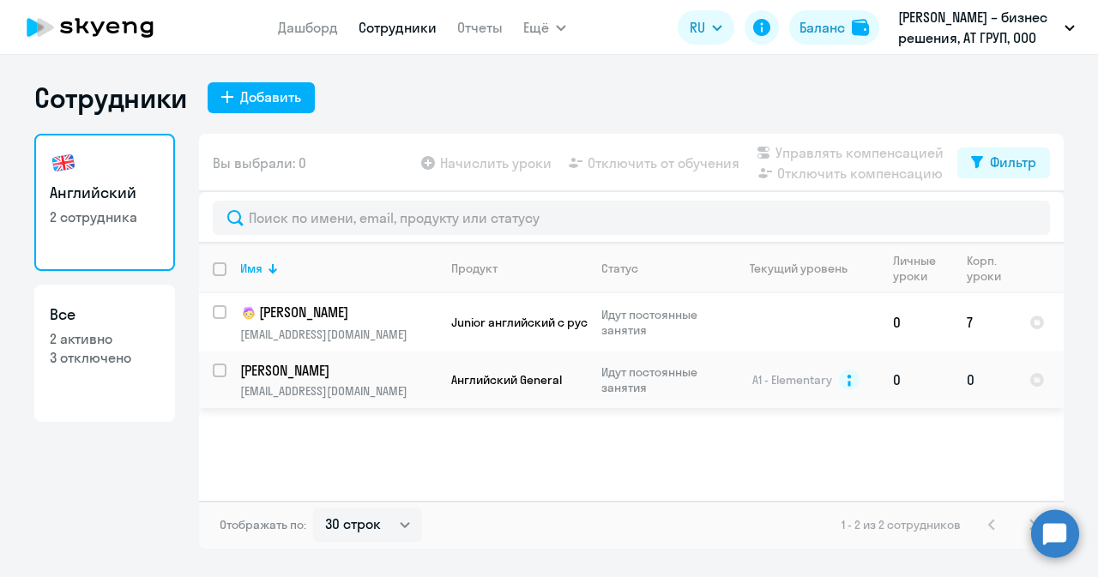
click at [281, 370] on p "[PERSON_NAME]" at bounding box center [337, 370] width 194 height 19
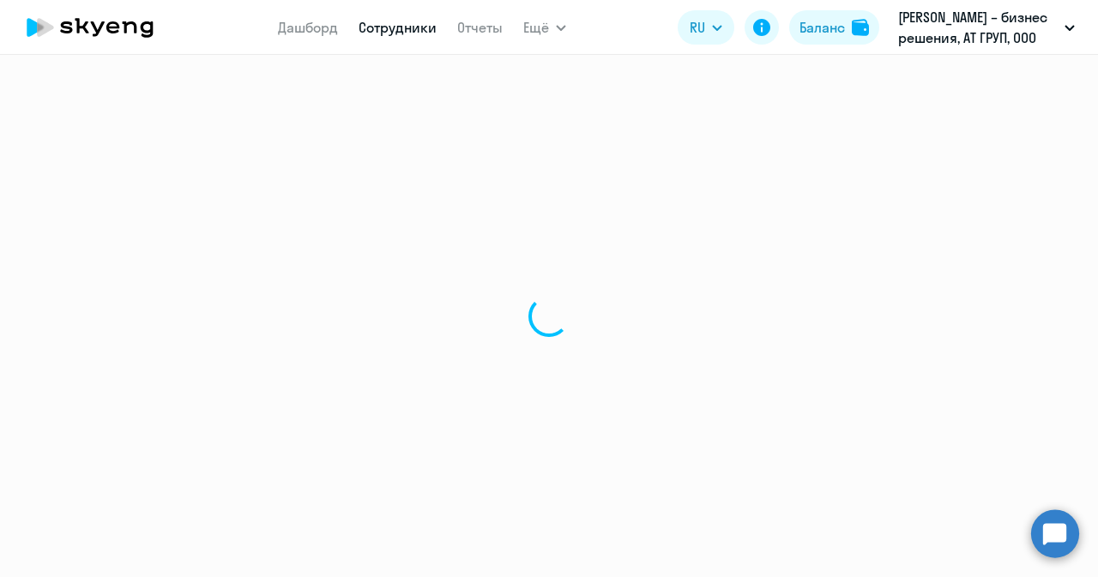
select select "english"
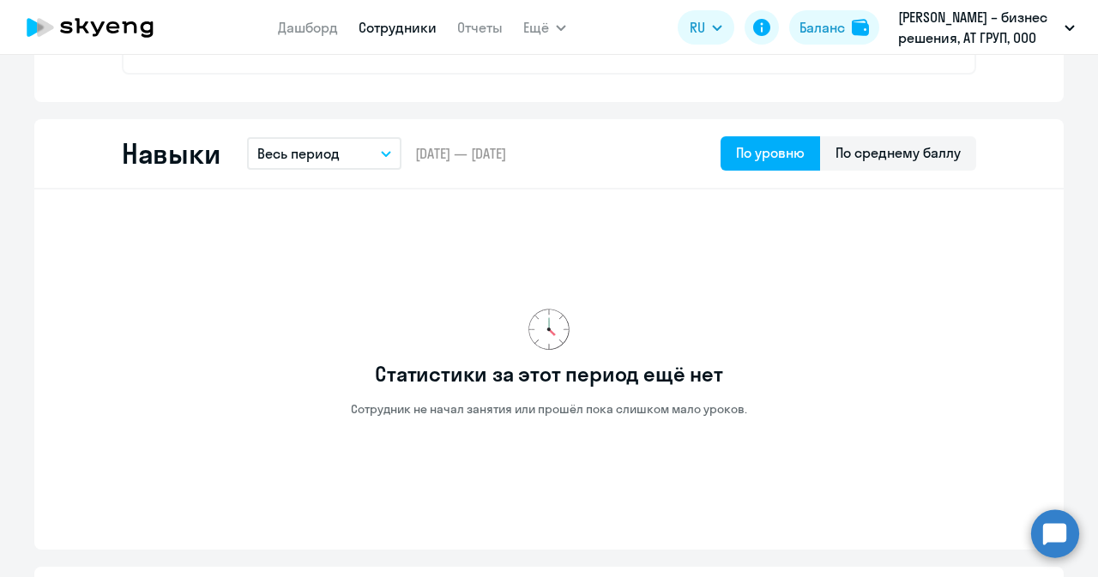
scroll to position [858, 0]
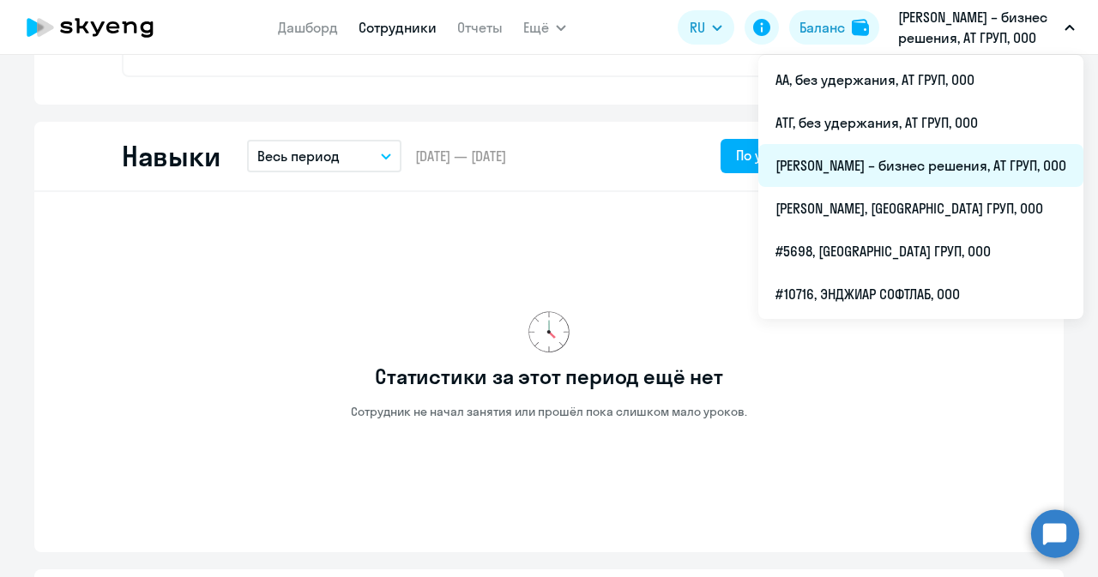
click at [900, 166] on li "[PERSON_NAME] – бизнес решения, АТ ГРУП, ООО" at bounding box center [920, 165] width 325 height 43
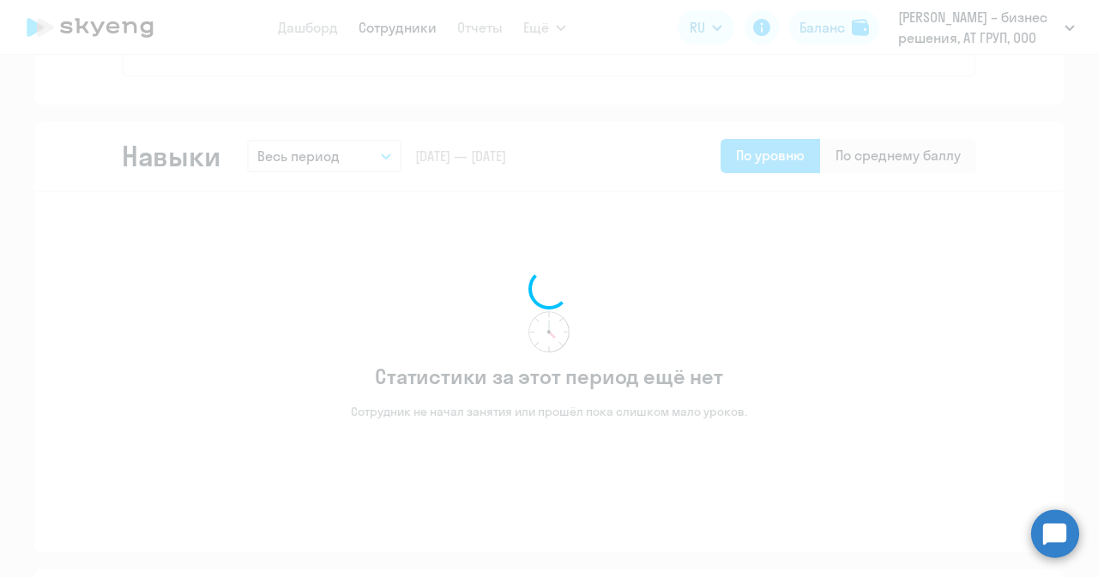
scroll to position [1014, 0]
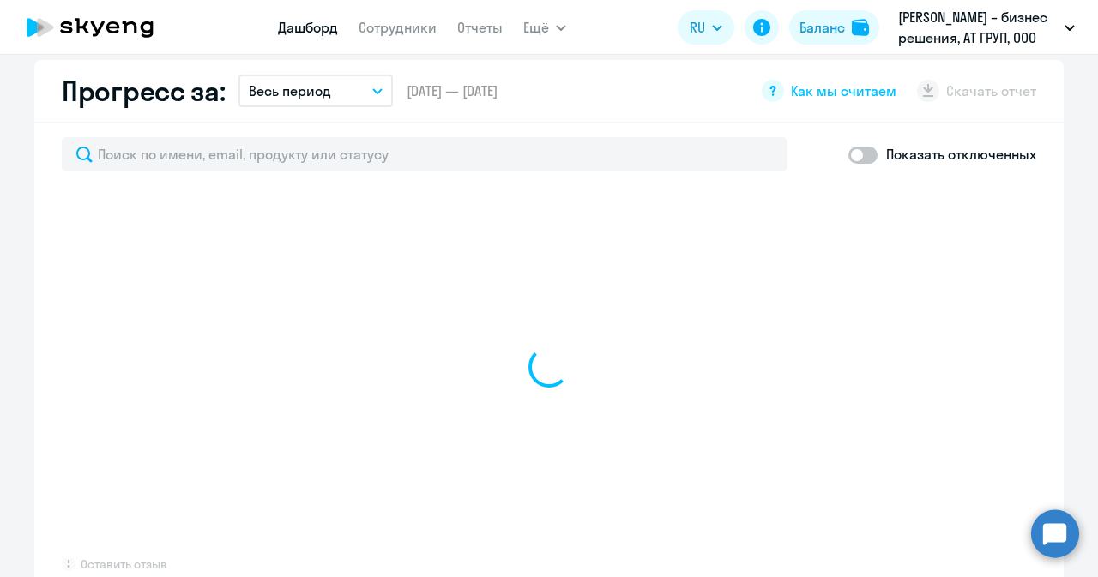
select select "30"
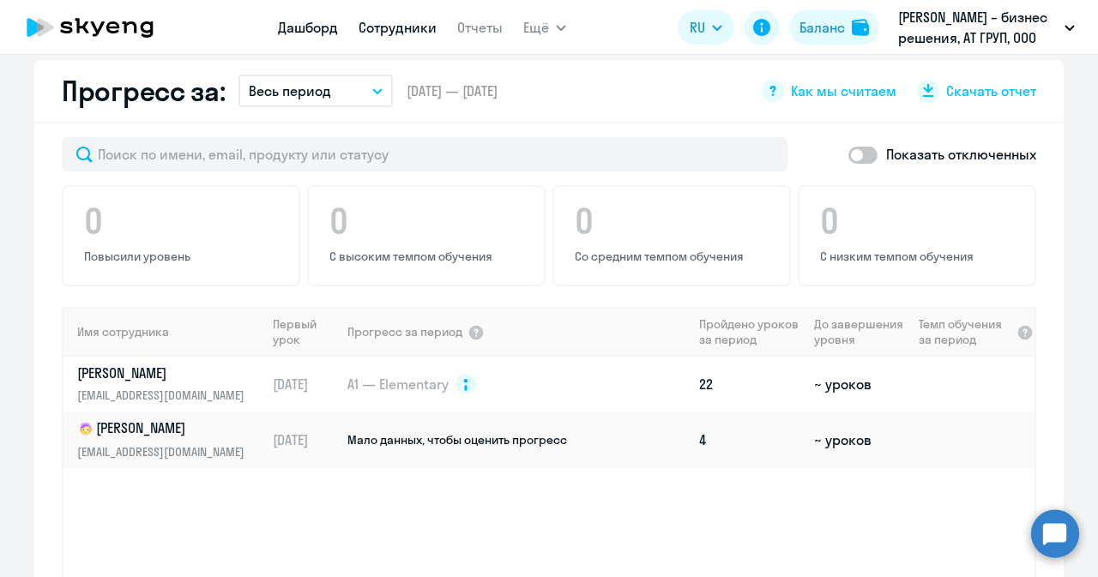
click at [412, 29] on link "Сотрудники" at bounding box center [397, 27] width 78 height 17
select select "30"
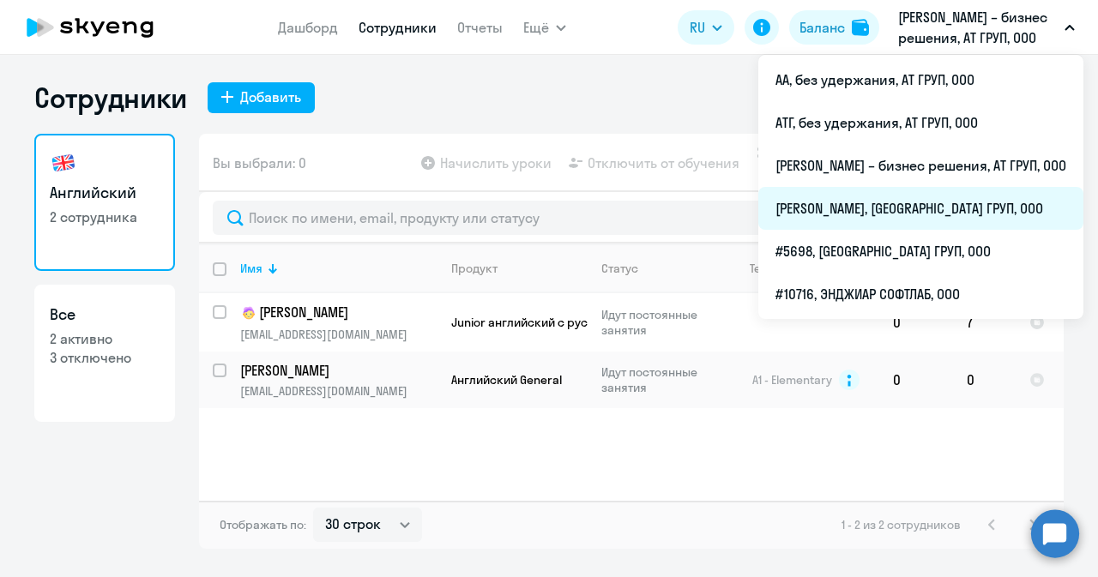
click at [805, 206] on li "[PERSON_NAME], [GEOGRAPHIC_DATA] ГРУП, ООО" at bounding box center [920, 208] width 325 height 43
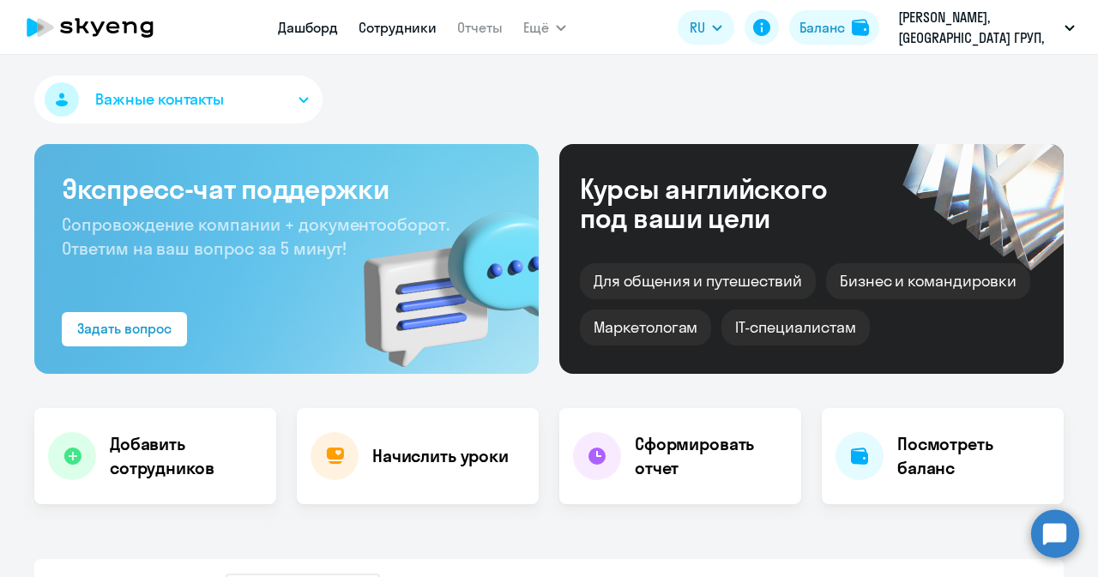
click at [389, 33] on link "Сотрудники" at bounding box center [397, 27] width 78 height 17
select select "30"
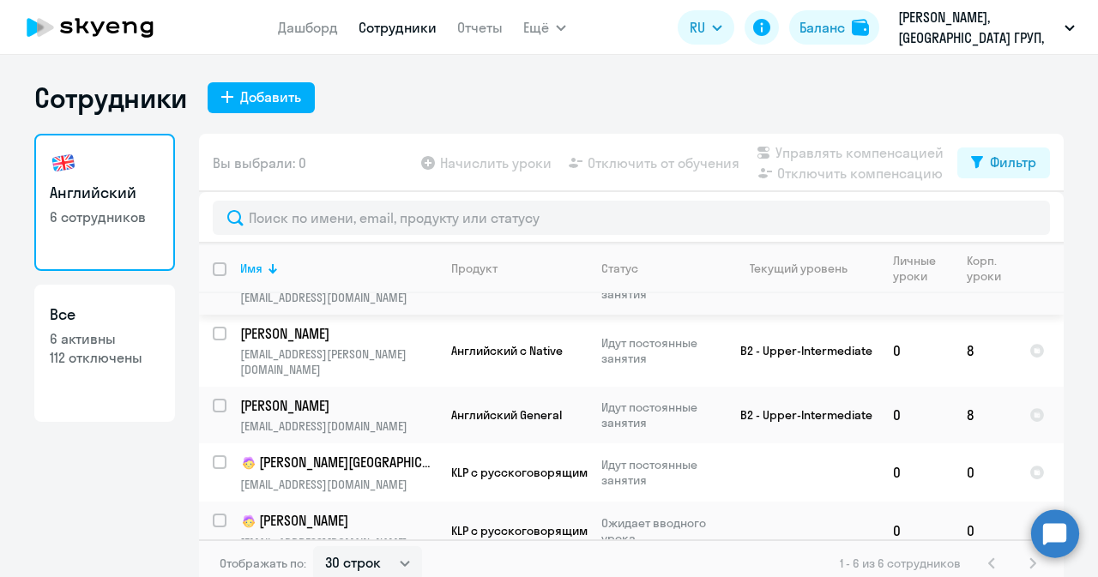
scroll to position [93, 0]
click at [280, 452] on p "[PERSON_NAME][GEOGRAPHIC_DATA]" at bounding box center [337, 462] width 194 height 21
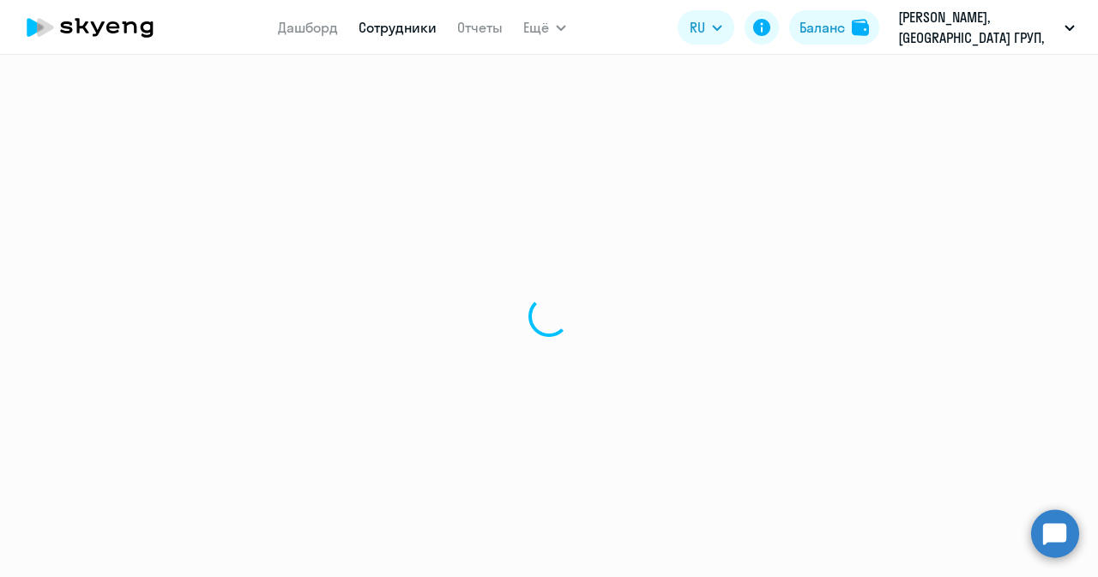
select select "english"
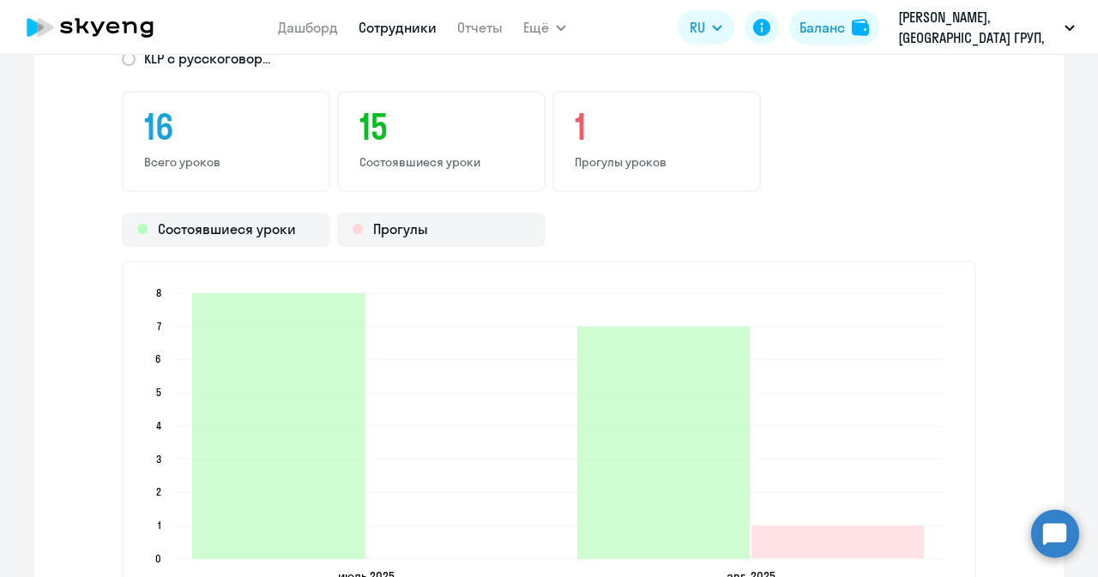
scroll to position [1629, 0]
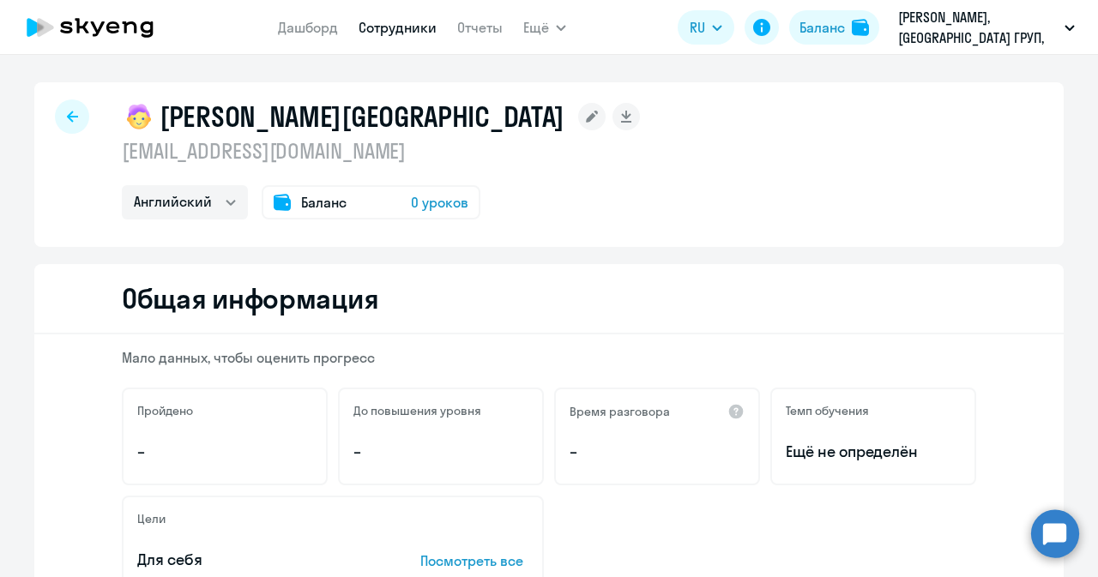
select select "30"
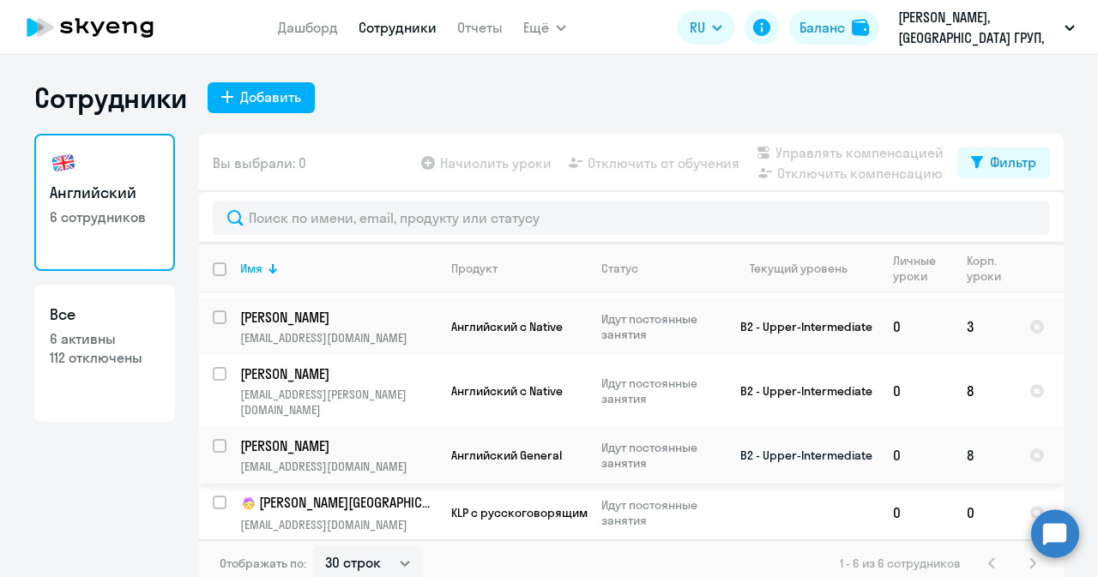
scroll to position [93, 0]
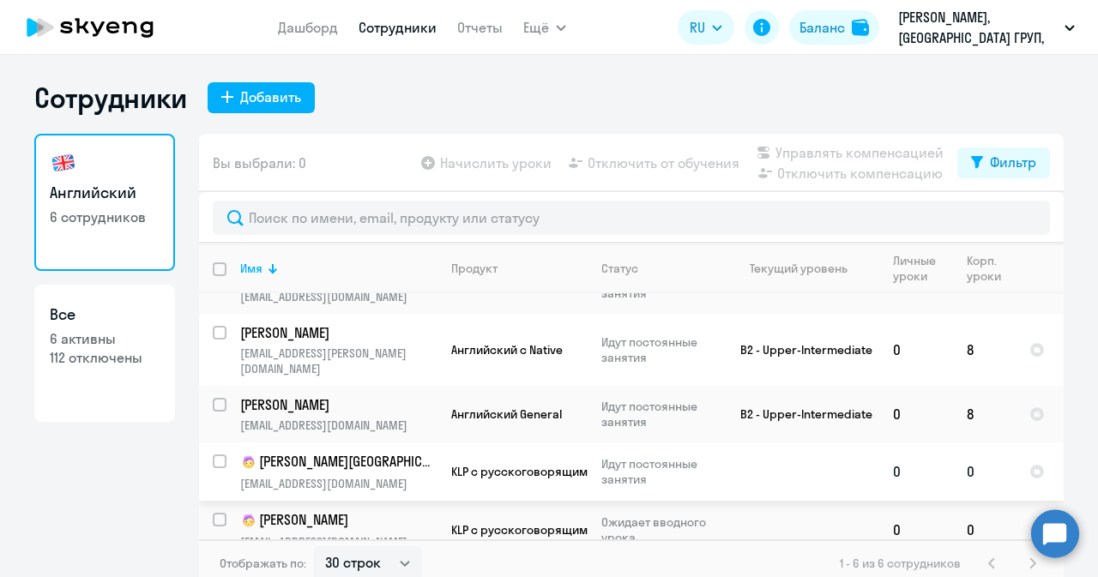
click at [213, 455] on input "select row 42123795" at bounding box center [230, 472] width 34 height 34
checkbox input "true"
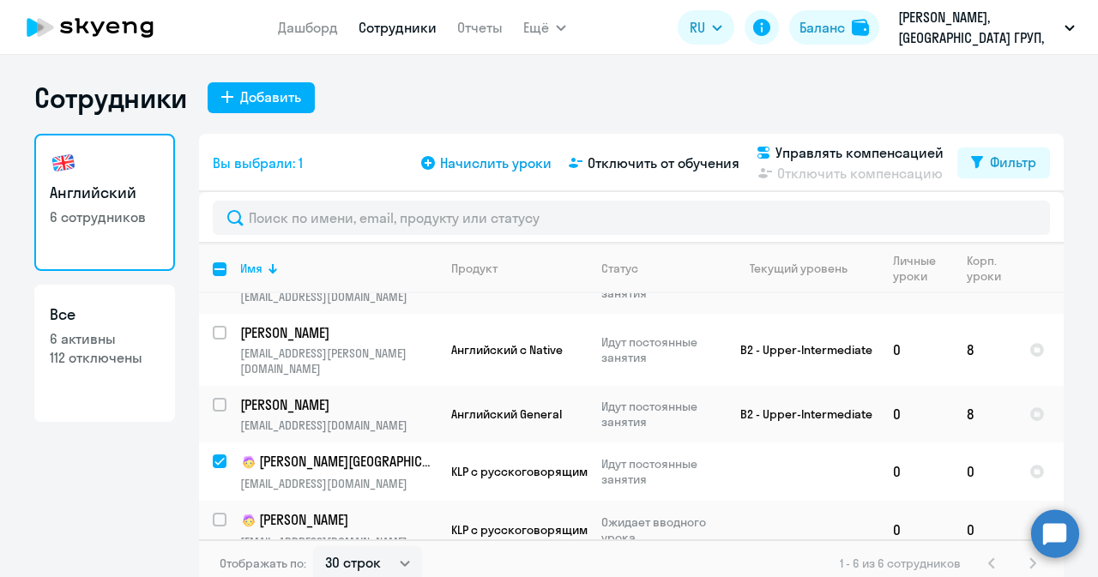
click at [491, 164] on span "Начислить уроки" at bounding box center [495, 163] width 111 height 21
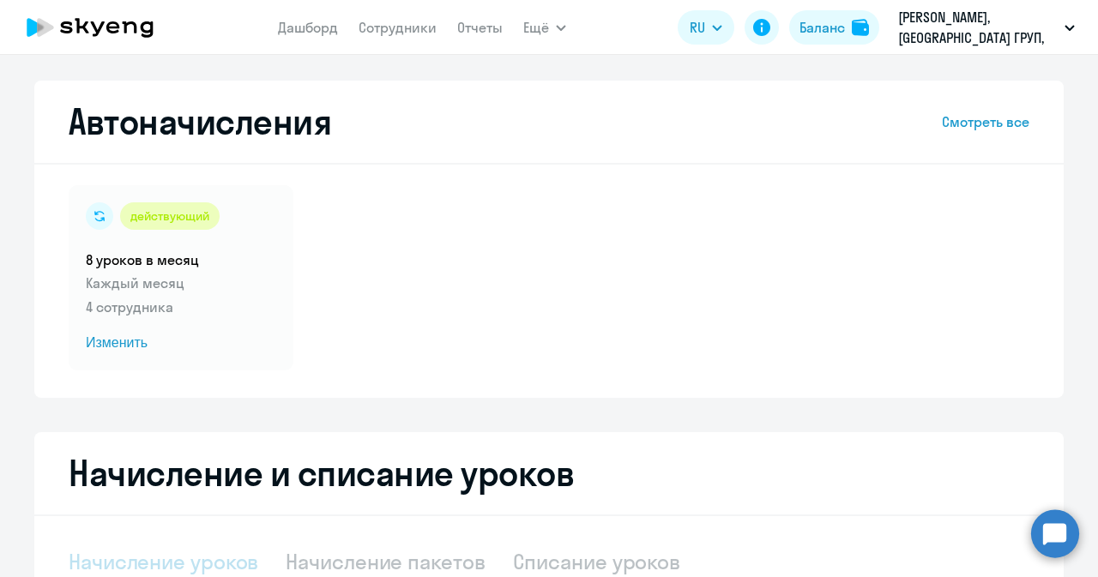
select select "10"
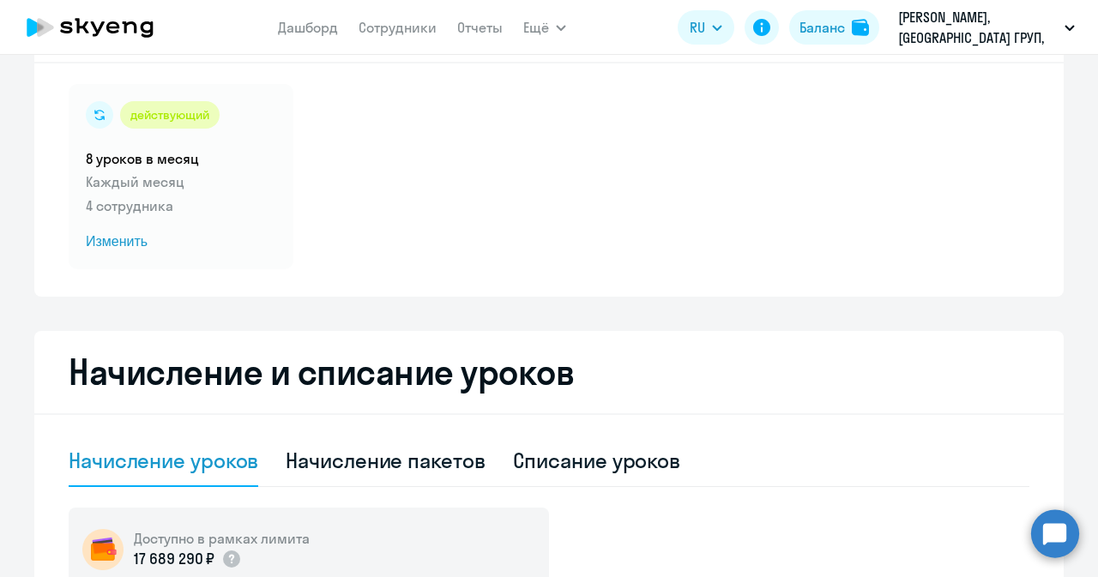
scroll to position [257, 0]
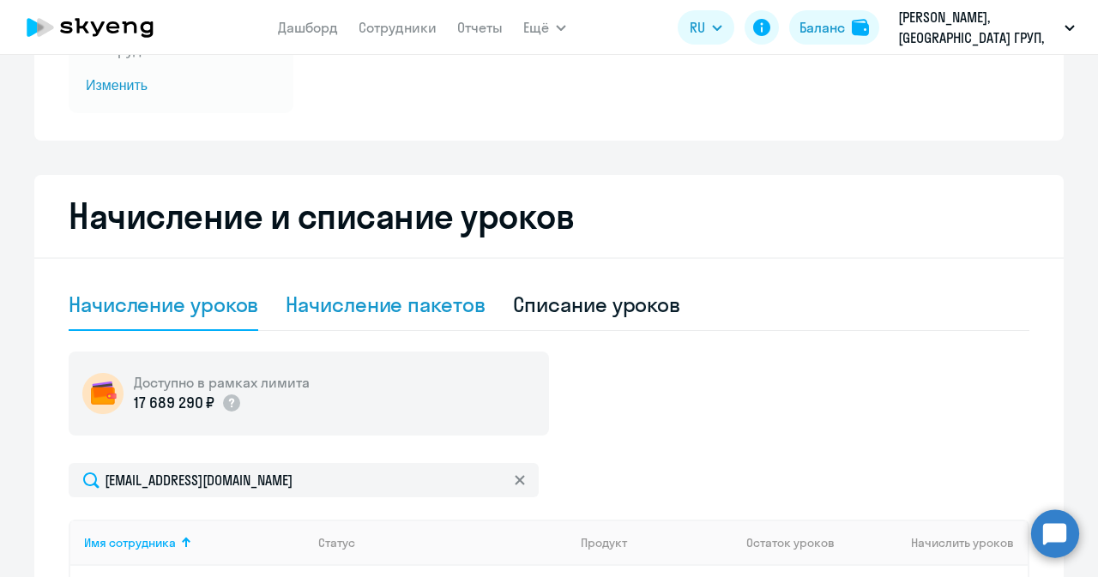
click at [394, 311] on div "Начисление пакетов" at bounding box center [385, 304] width 199 height 27
select select "10"
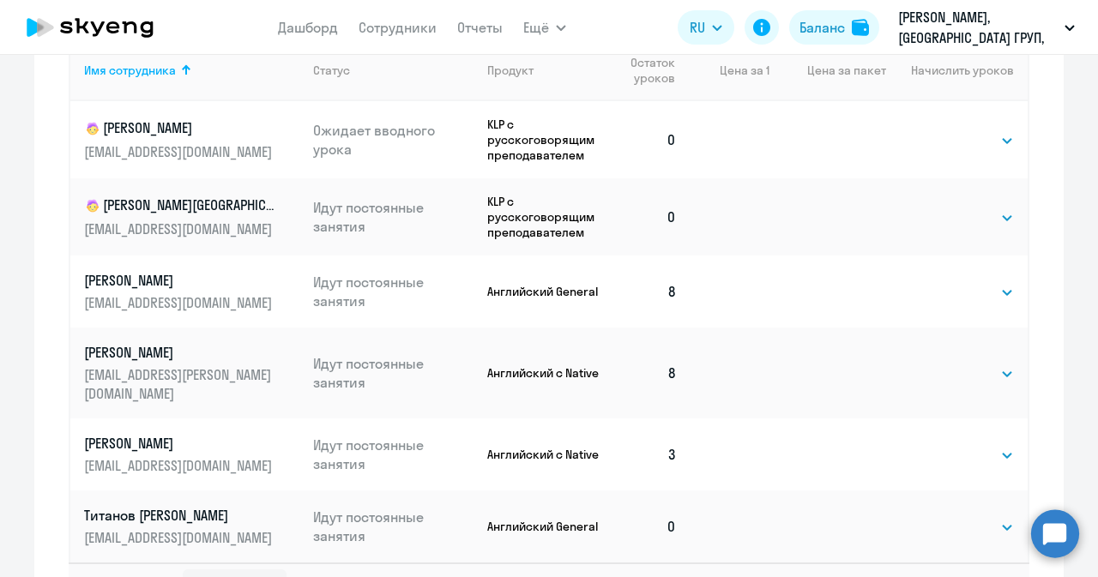
scroll to position [847, 0]
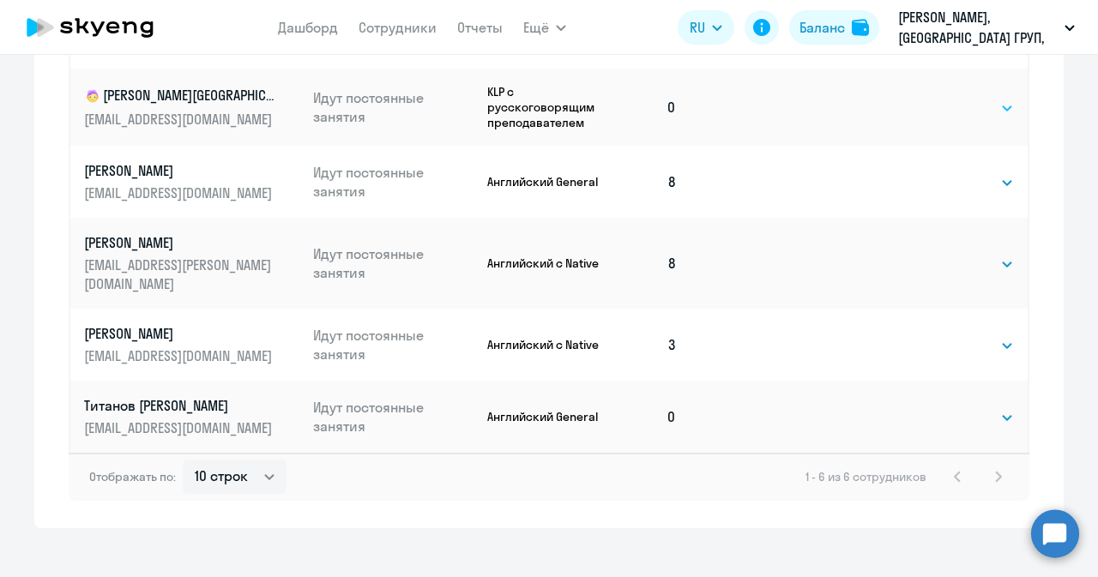
click at [973, 106] on select "Выбрать 4 8 16 32 64" at bounding box center [978, 108] width 70 height 21
select select "8"
click at [943, 98] on select "Выбрать 4 8 16 32 64" at bounding box center [978, 108] width 70 height 21
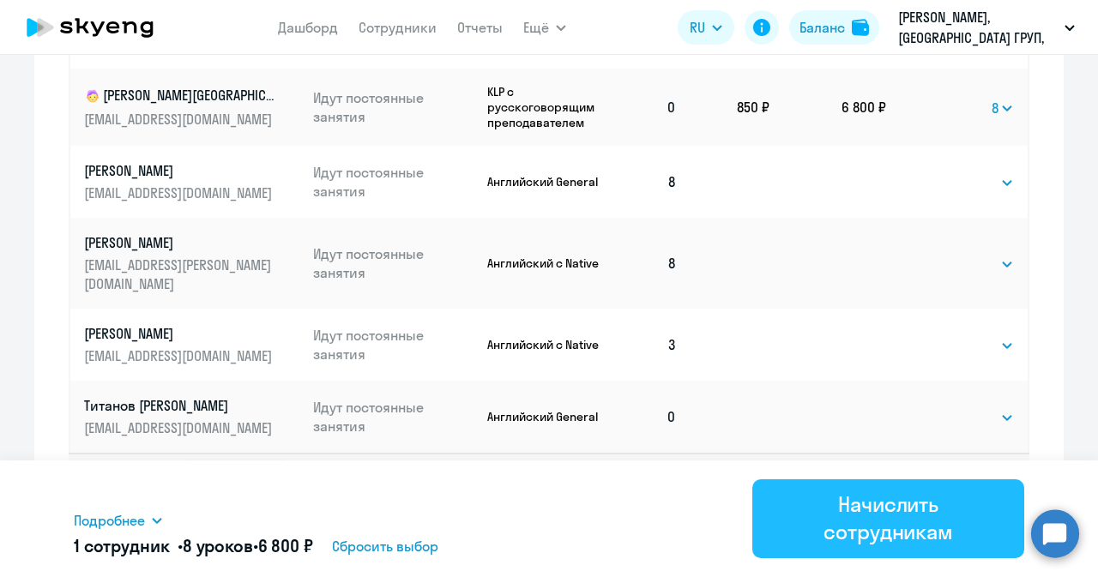
click at [872, 524] on div "Начислить сотрудникам" at bounding box center [888, 518] width 224 height 55
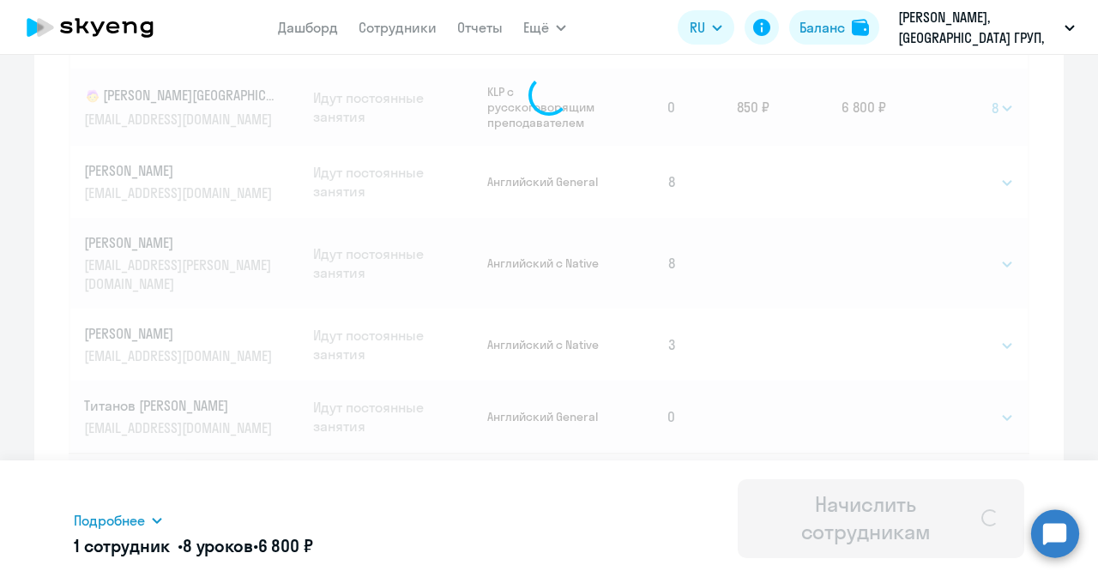
select select
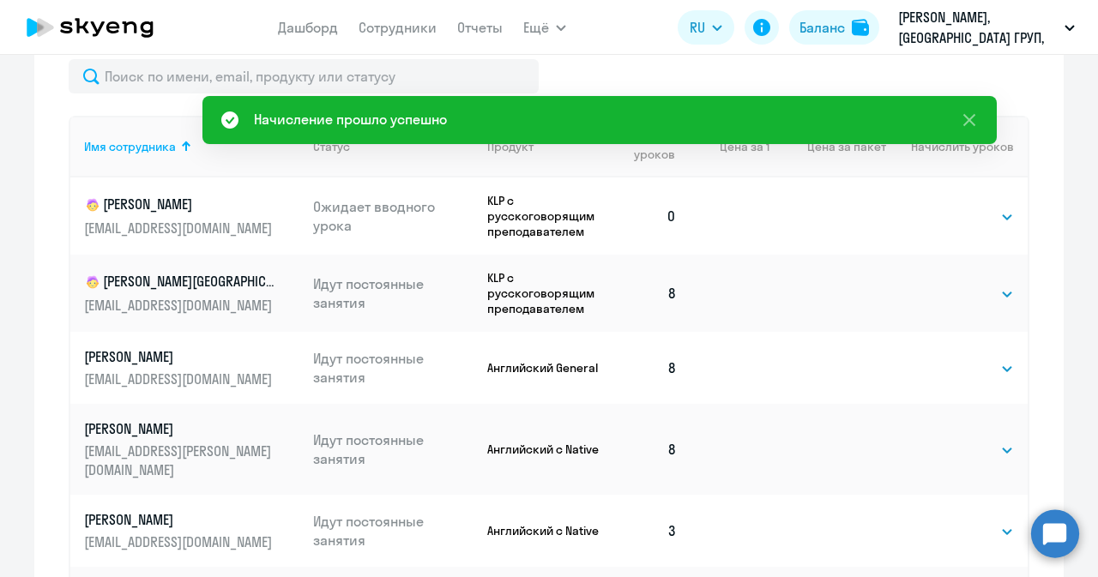
scroll to position [662, 0]
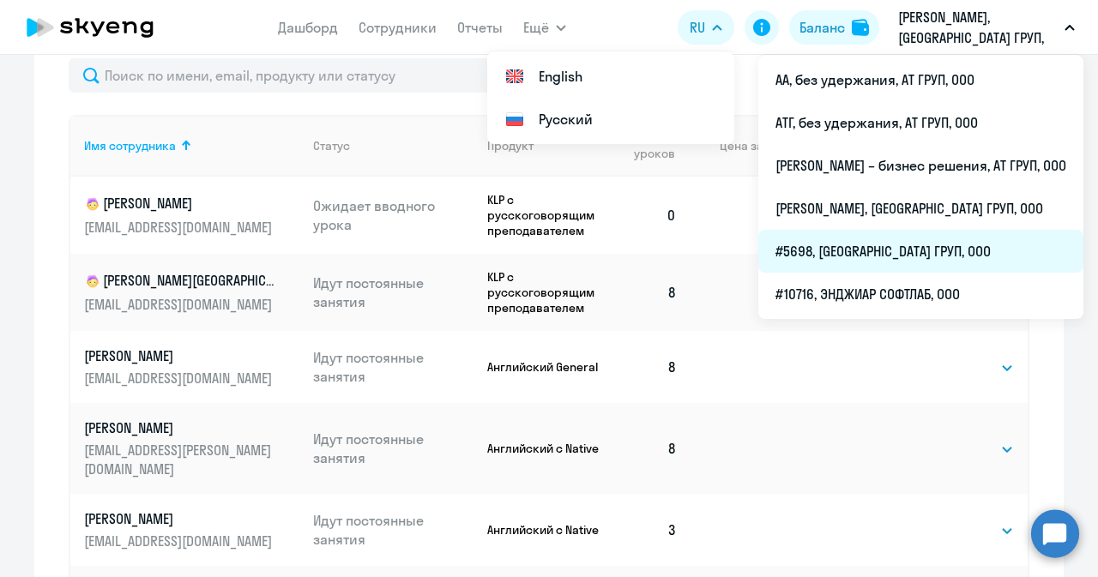
click at [835, 253] on li "#5698, [GEOGRAPHIC_DATA] ГРУП, ООО" at bounding box center [920, 251] width 325 height 43
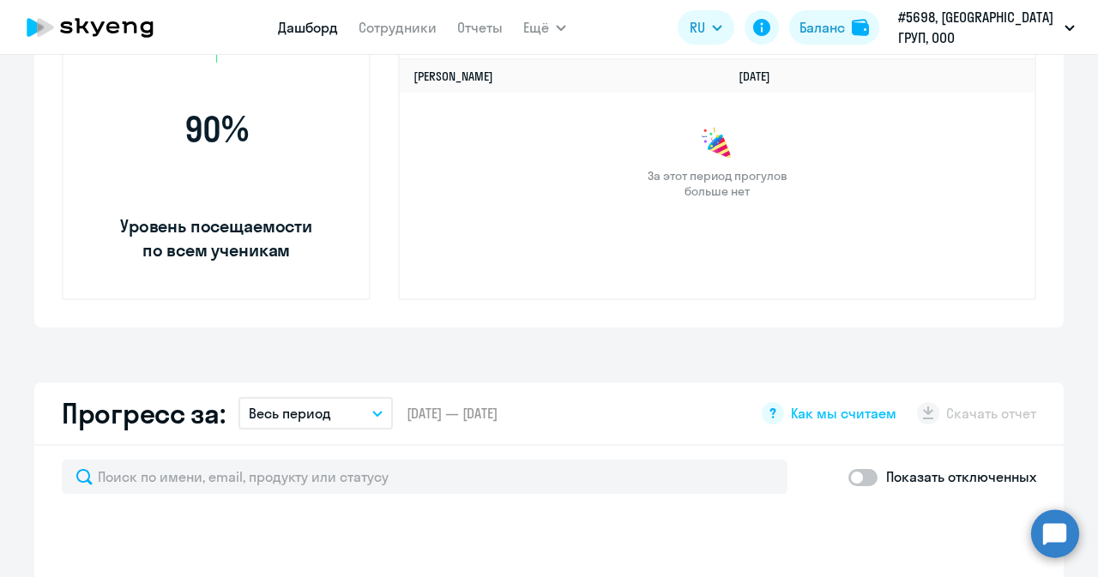
scroll to position [816, 0]
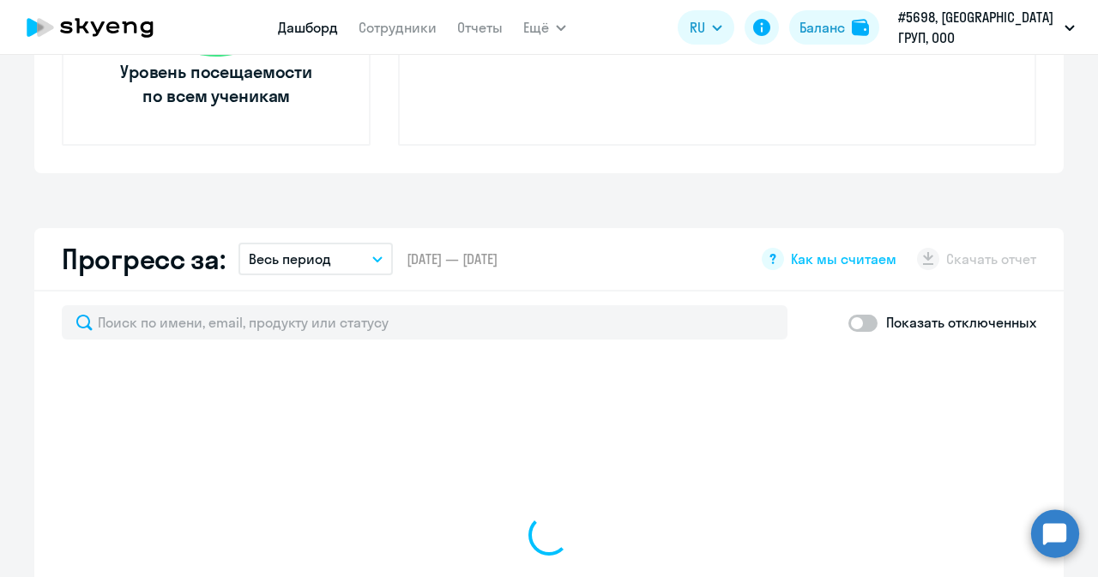
click at [421, 37] on app-menu-item-link "Сотрудники" at bounding box center [397, 27] width 78 height 21
click at [421, 32] on link "Сотрудники" at bounding box center [397, 27] width 78 height 17
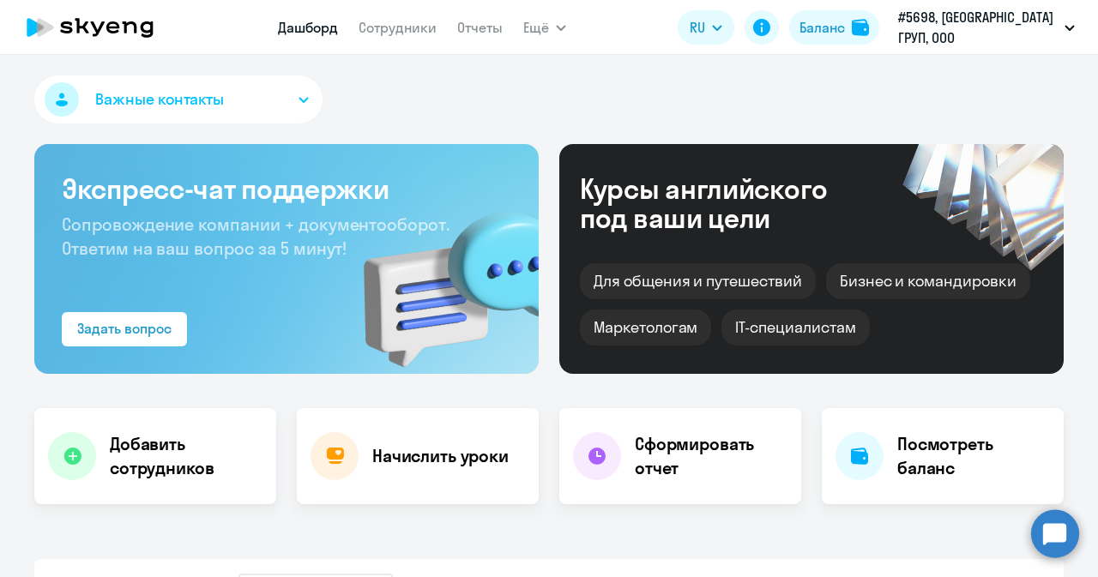
select select "30"
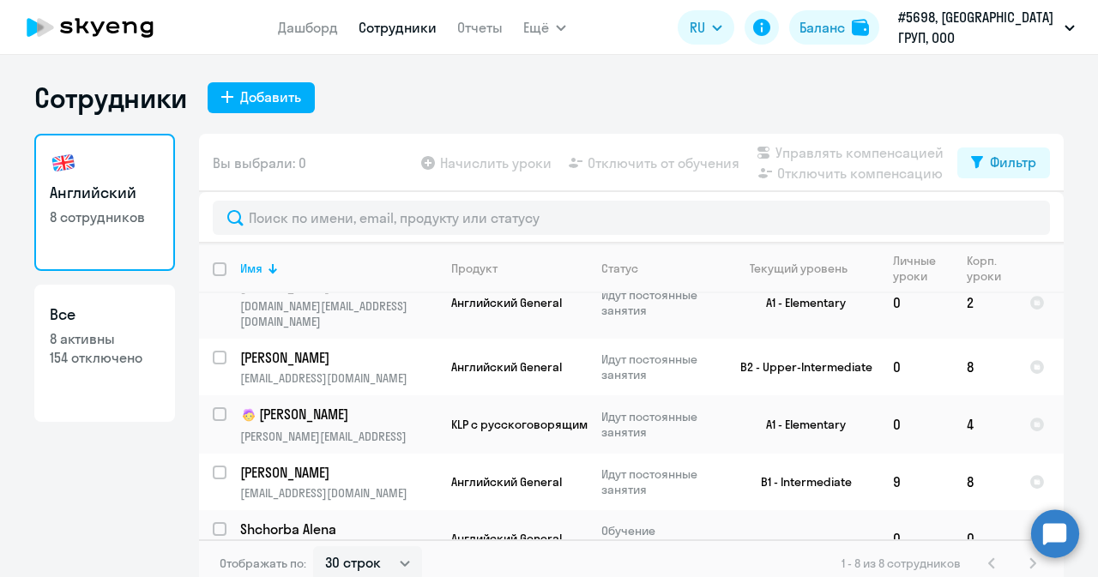
scroll to position [203, 0]
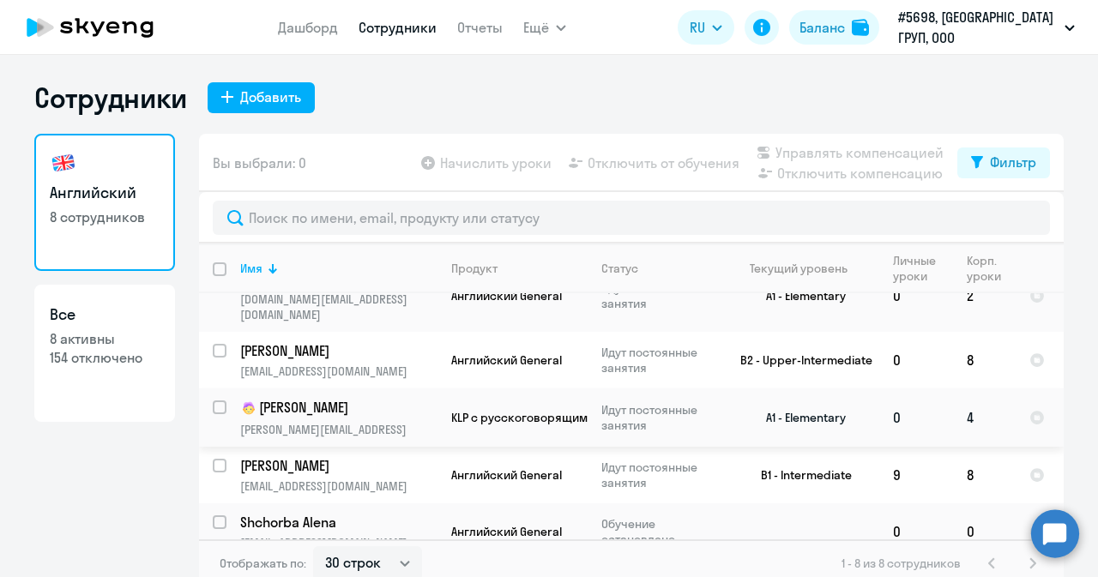
click at [220, 400] on input "select row 38277101" at bounding box center [230, 417] width 34 height 34
checkbox input "true"
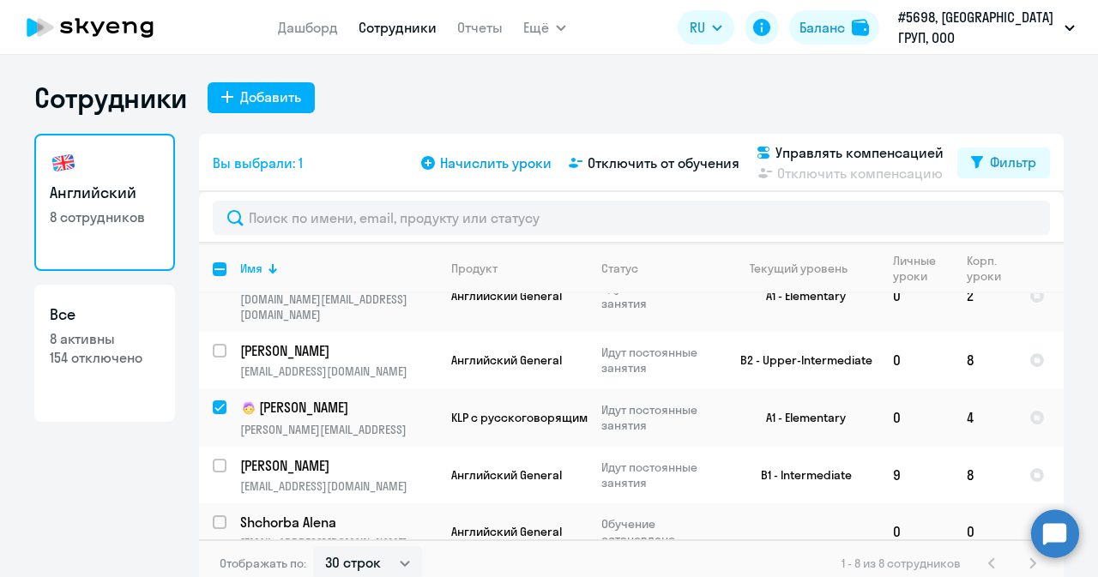
click at [468, 169] on span "Начислить уроки" at bounding box center [495, 163] width 111 height 21
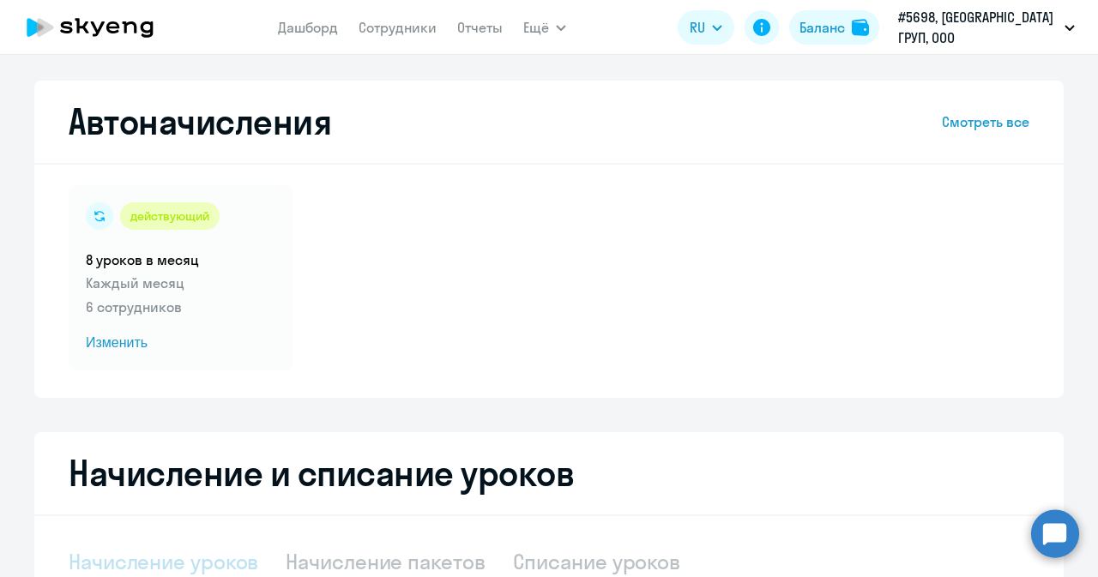
select select "10"
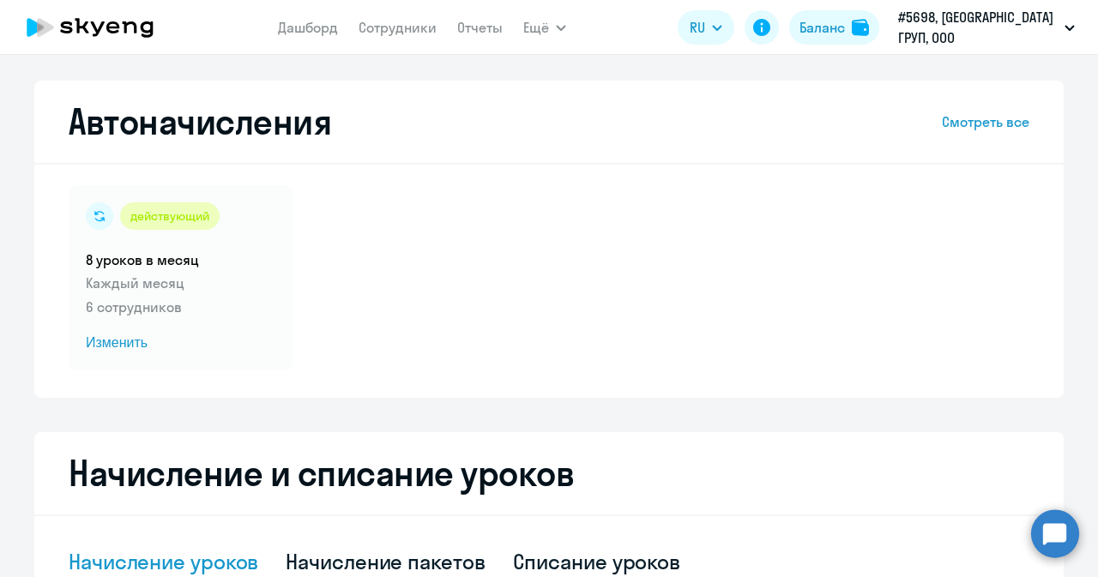
scroll to position [343, 0]
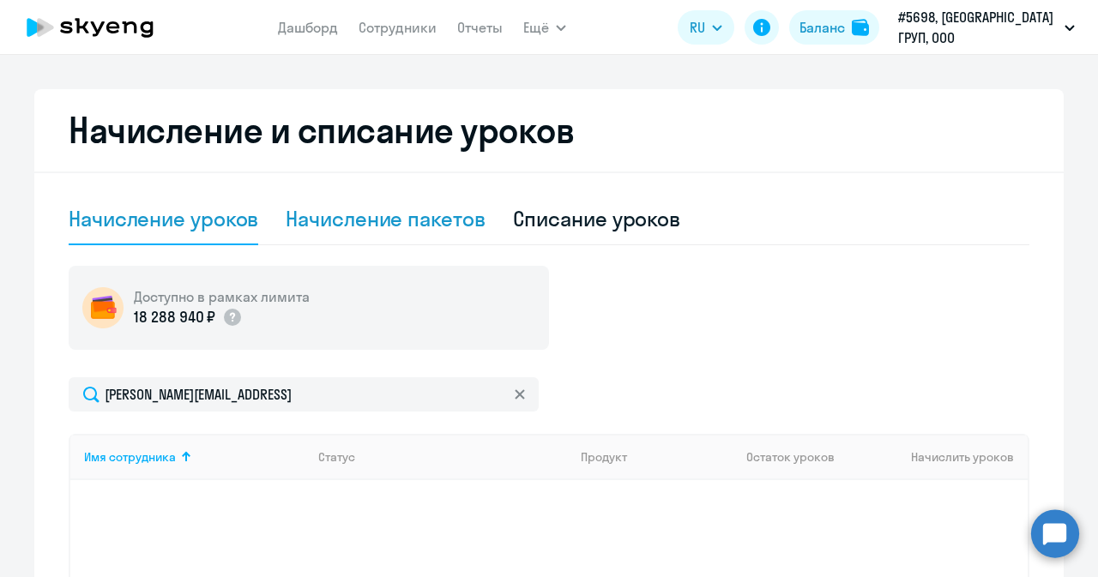
click at [376, 215] on div "Начисление пакетов" at bounding box center [385, 218] width 199 height 27
select select "10"
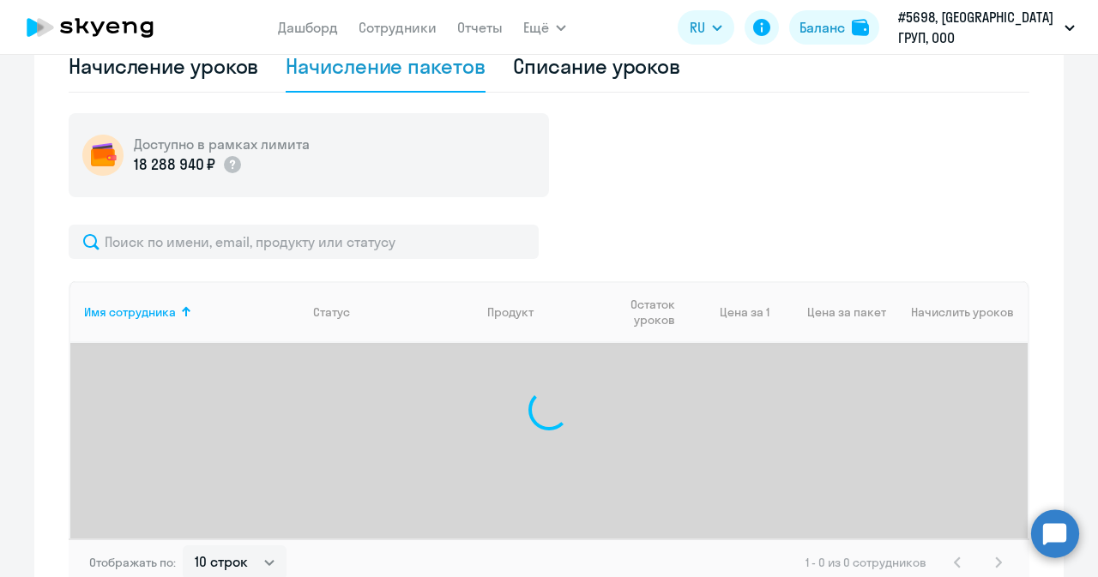
scroll to position [600, 0]
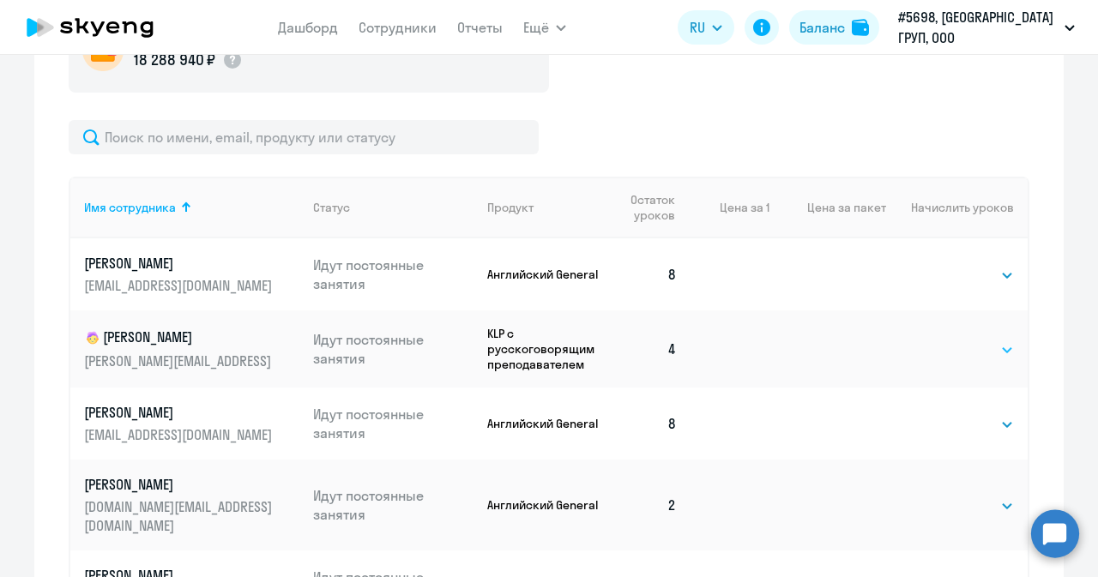
click at [985, 346] on select "Выбрать 4 8 16 32 64" at bounding box center [978, 350] width 70 height 21
select select "4"
click at [943, 340] on select "Выбрать 4 8 16 32 64" at bounding box center [978, 350] width 70 height 21
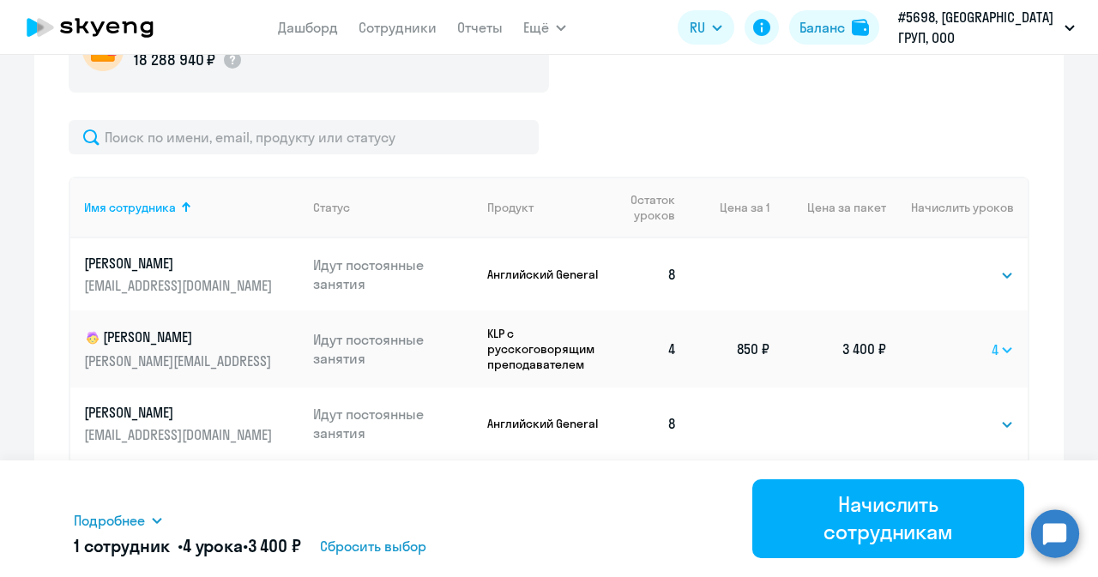
click at [1002, 347] on select "Выбрать 4 8 16 32 64" at bounding box center [1002, 350] width 22 height 21
click at [991, 340] on select "Выбрать 4 8 16 32 64" at bounding box center [1002, 350] width 22 height 21
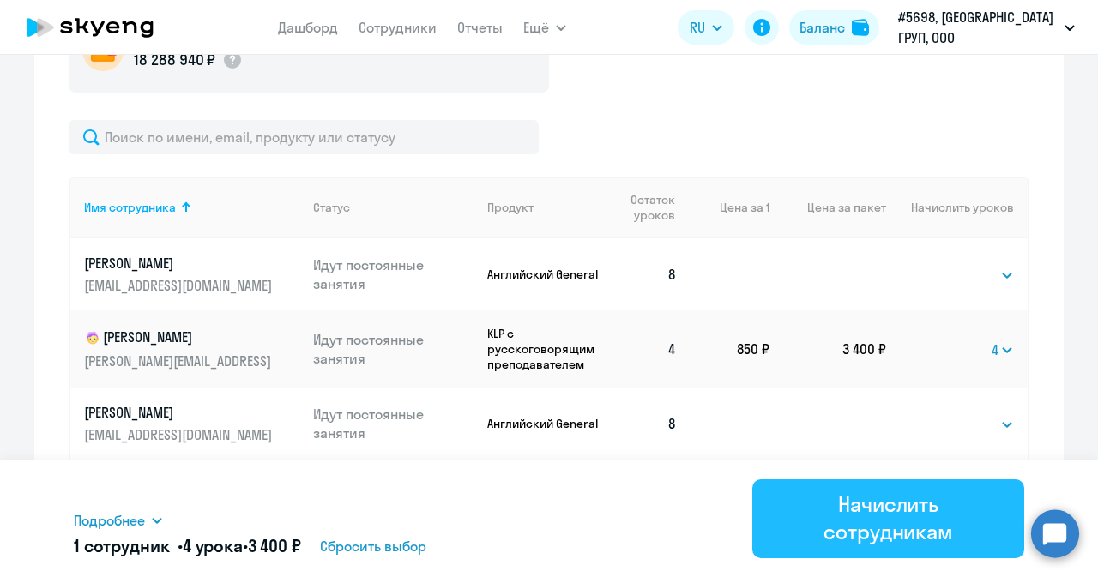
click at [869, 518] on div "Начислить сотрудникам" at bounding box center [888, 518] width 224 height 55
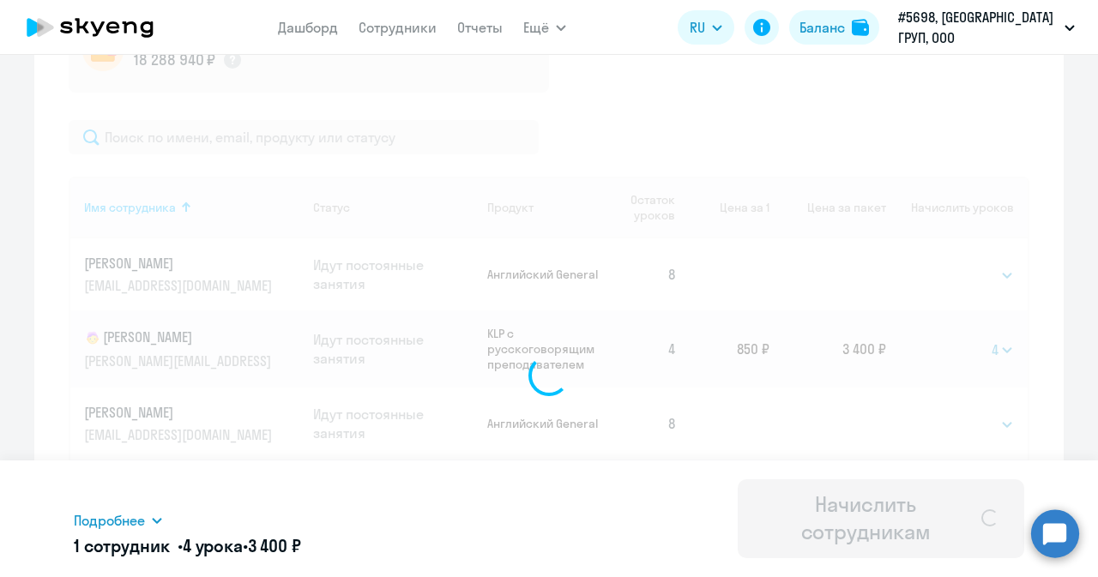
select select
